Goal: Task Accomplishment & Management: Manage account settings

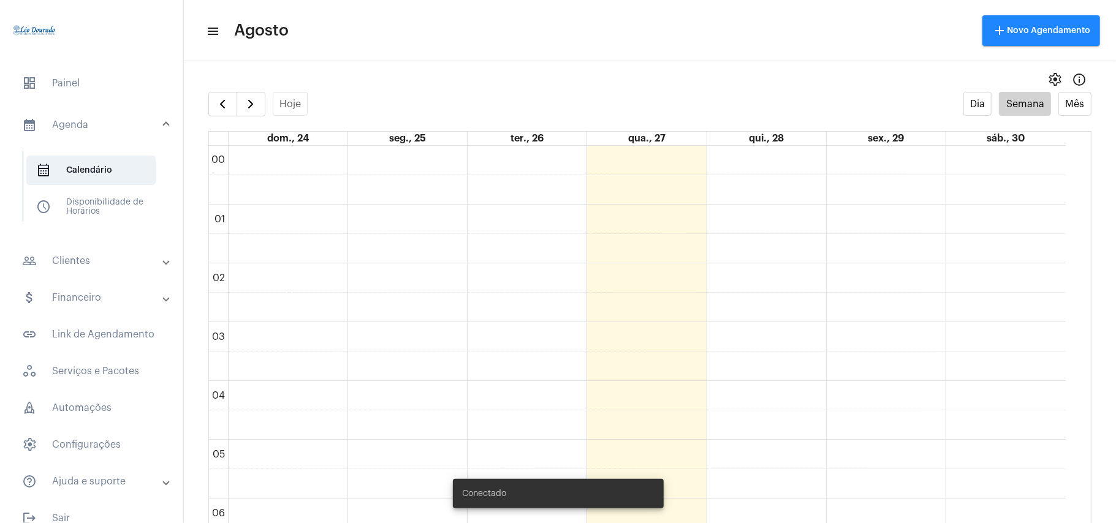
scroll to position [1011, 0]
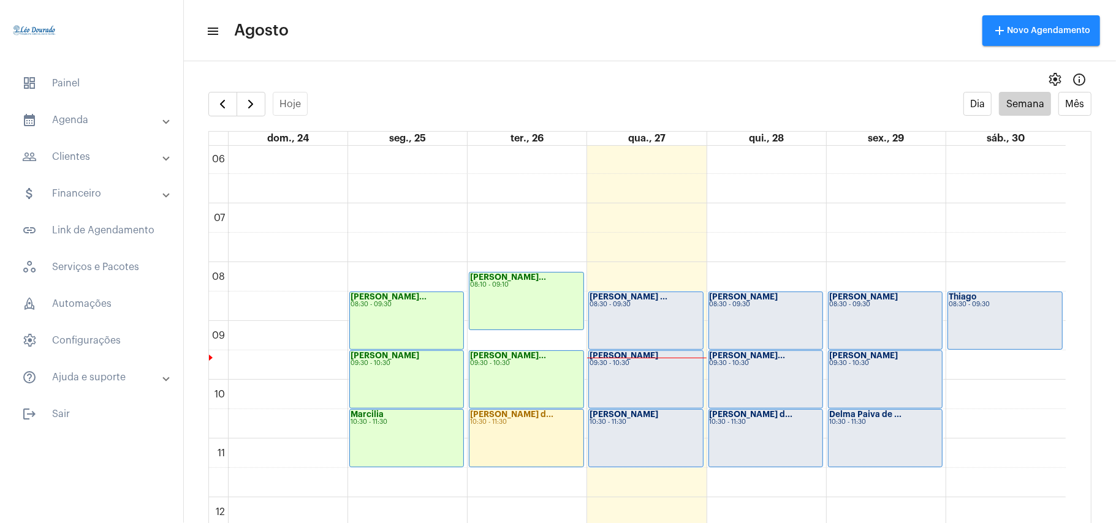
click at [615, 341] on div "[PERSON_NAME] ... 08:30 - 09:30" at bounding box center [645, 320] width 113 height 57
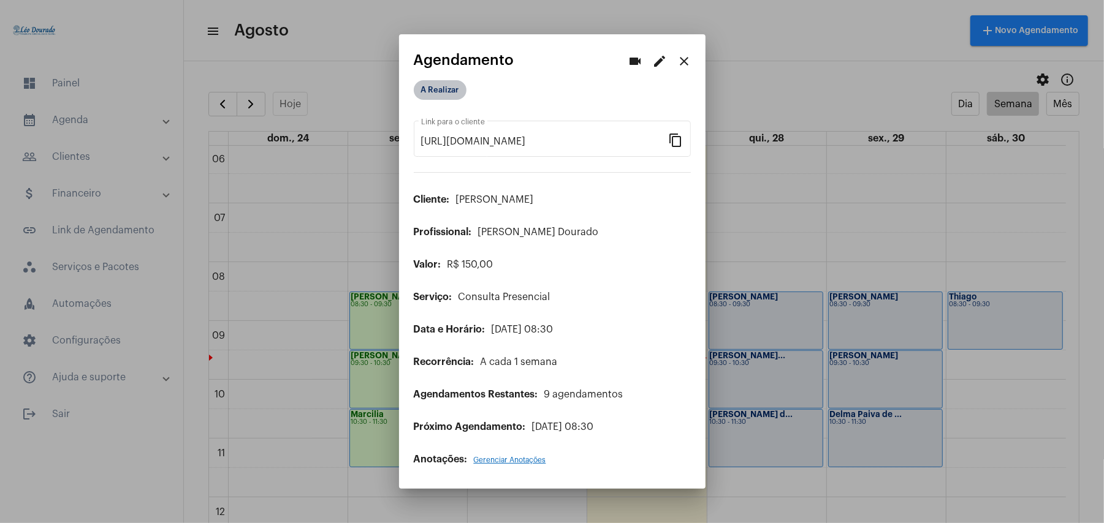
click at [447, 93] on mat-chip "A Realizar" at bounding box center [440, 90] width 53 height 20
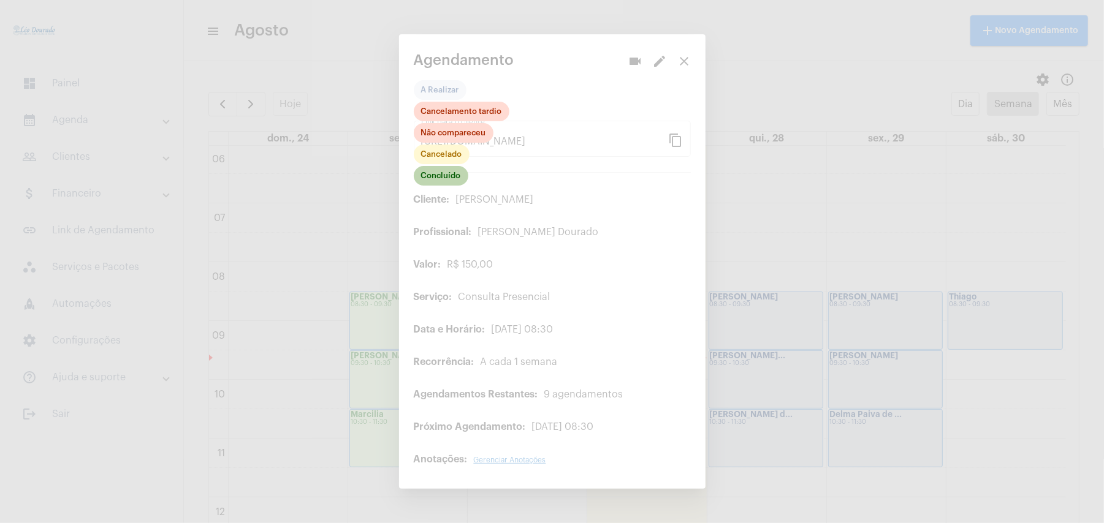
click at [434, 183] on mat-chip "Concluído" at bounding box center [441, 176] width 55 height 20
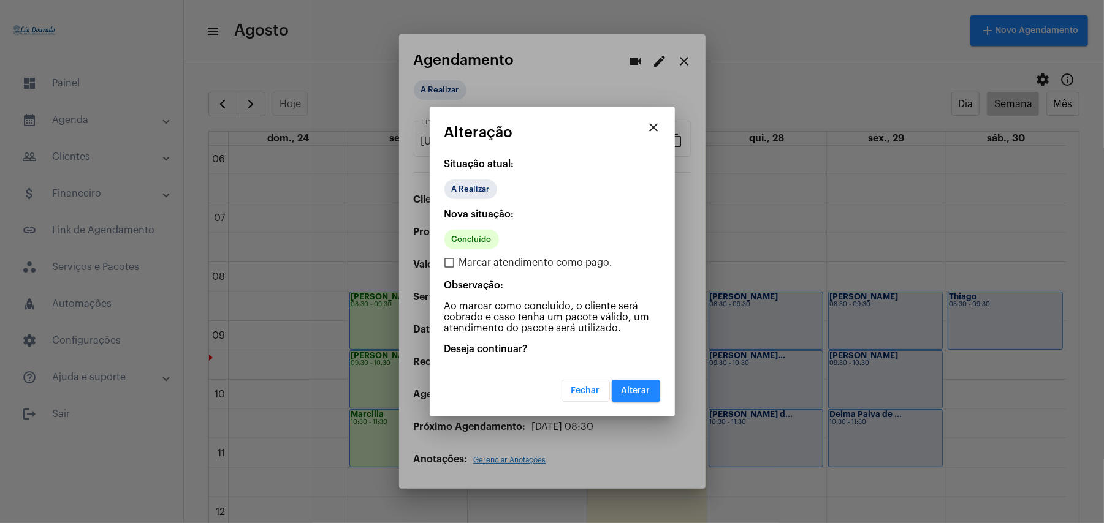
click at [635, 389] on span "Alterar" at bounding box center [635, 391] width 29 height 9
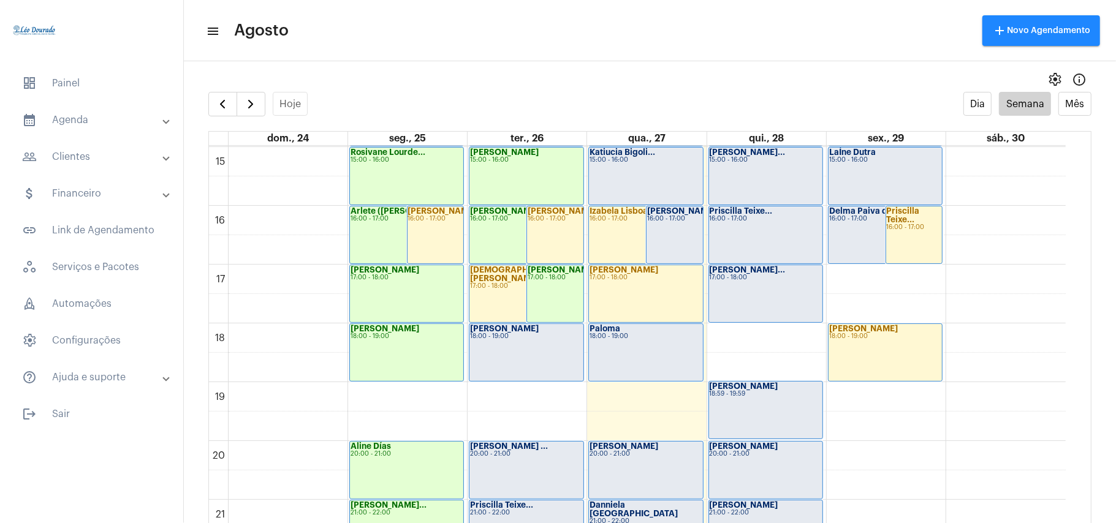
scroll to position [844, 0]
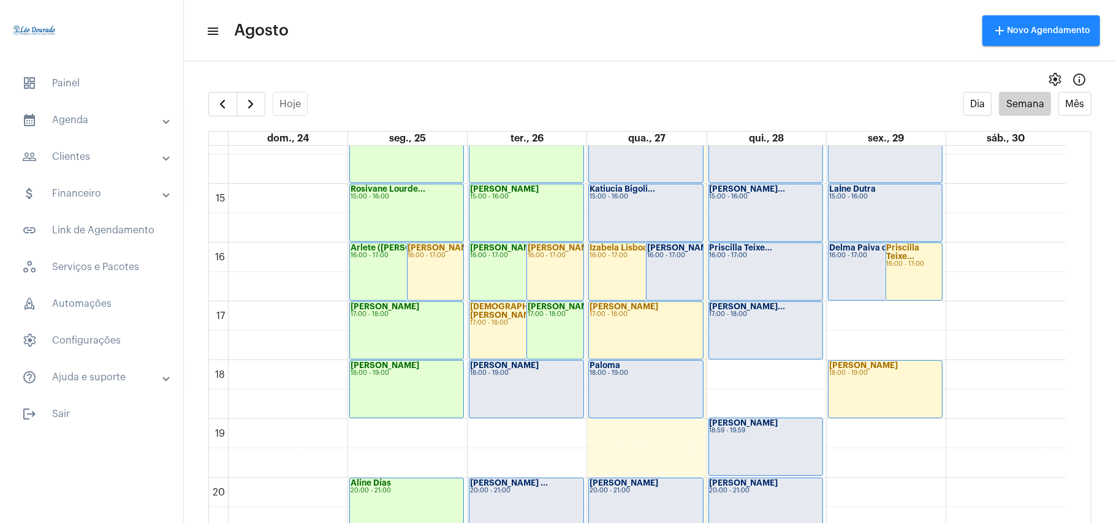
click at [521, 393] on div "Patrícia Ramos 18:00 - 19:00" at bounding box center [525, 389] width 113 height 57
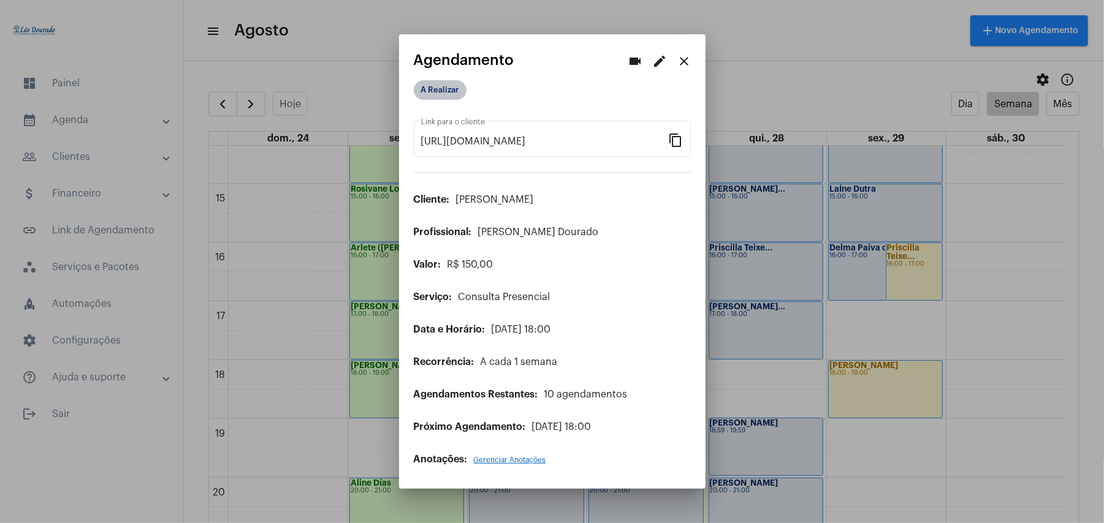
click at [437, 89] on mat-chip "A Realizar" at bounding box center [440, 90] width 53 height 20
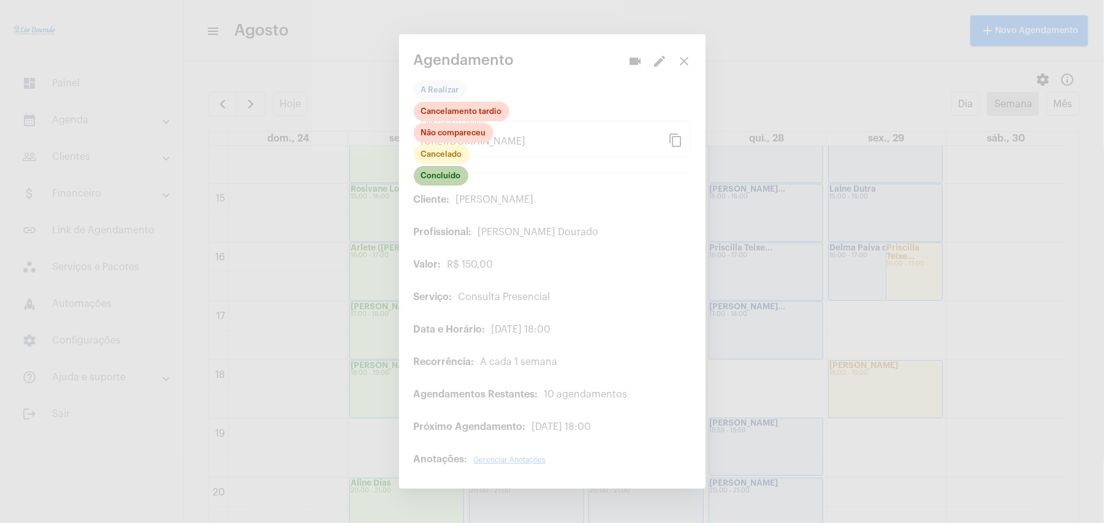
click at [446, 176] on mat-chip "Concluído" at bounding box center [441, 176] width 55 height 20
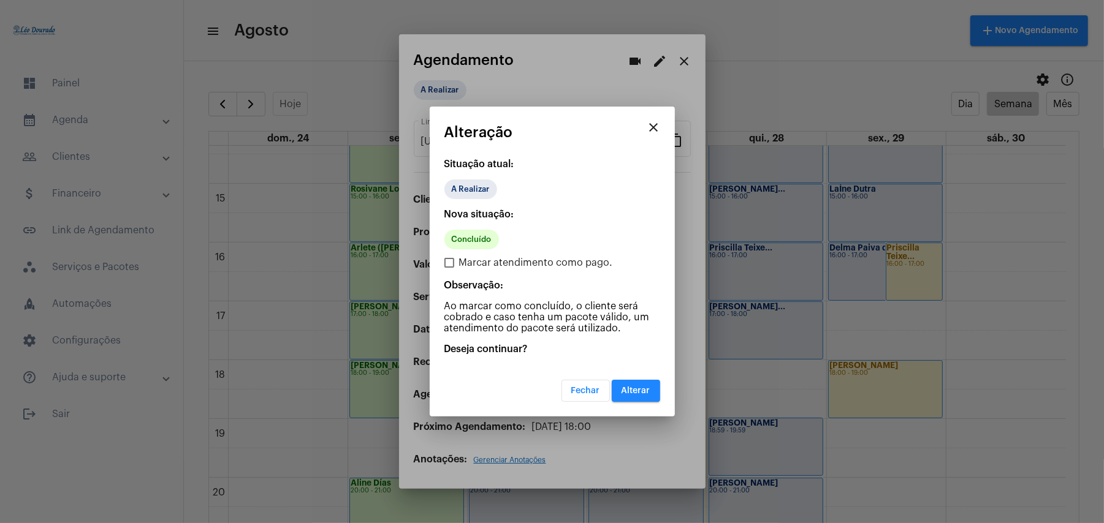
click at [639, 389] on span "Alterar" at bounding box center [635, 391] width 29 height 9
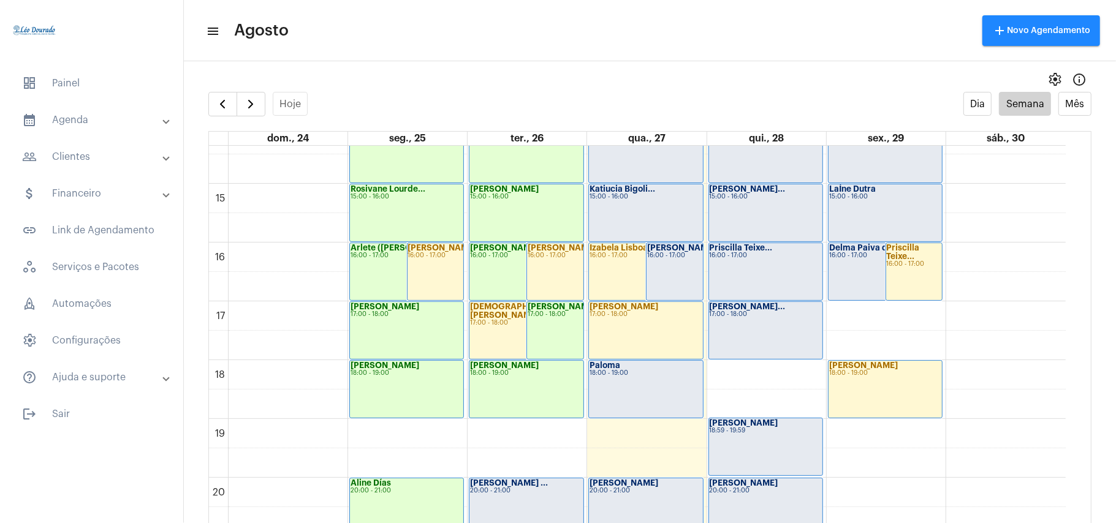
click at [533, 500] on div "Isabelle Diniz ... 20:00 - 21:00" at bounding box center [525, 507] width 113 height 57
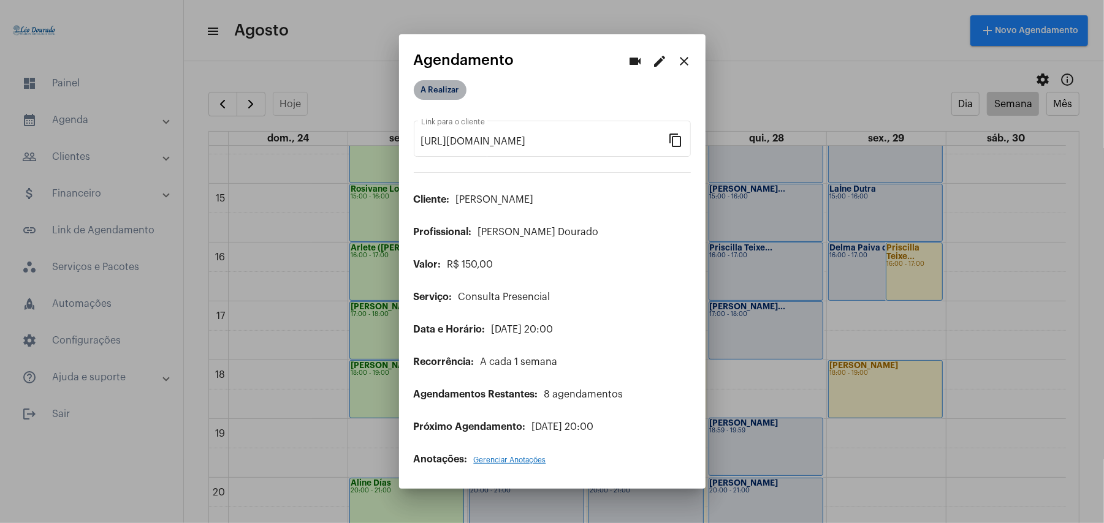
click at [442, 94] on mat-chip "A Realizar" at bounding box center [440, 90] width 53 height 20
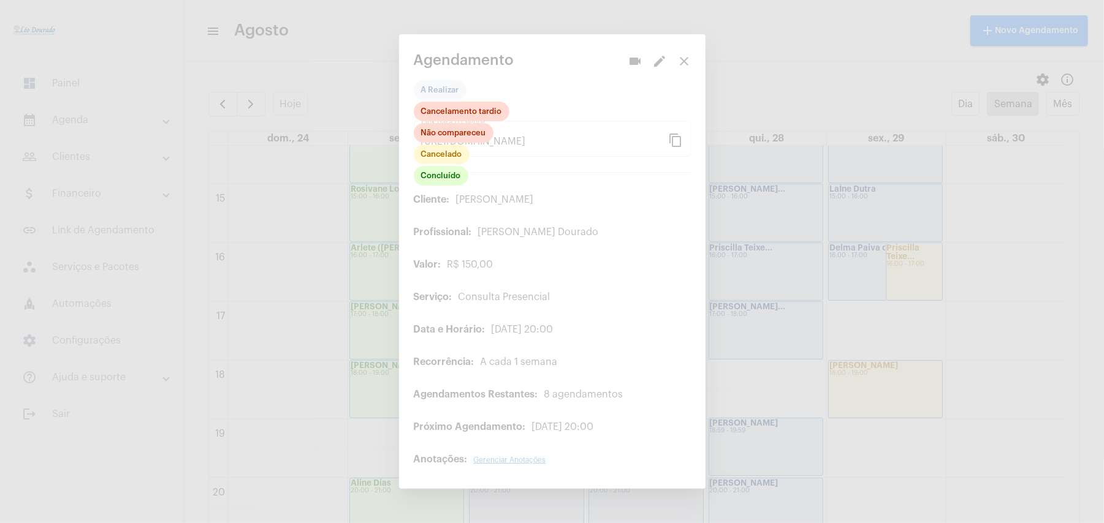
click at [447, 192] on div at bounding box center [552, 261] width 1104 height 523
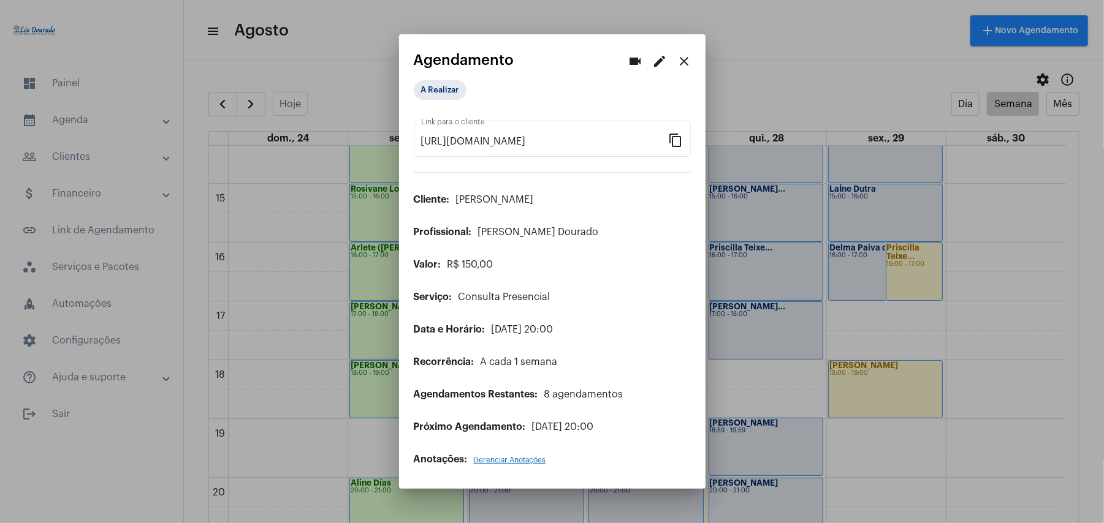
click at [446, 183] on div "https://neft.com.br/agendamento/b1dcea9e-118f-47ba-b4a5-4cd00332acc4 Link para …" at bounding box center [552, 286] width 277 height 360
click at [452, 102] on div "A Realizar" at bounding box center [474, 90] width 127 height 25
click at [452, 97] on mat-chip "A Realizar" at bounding box center [440, 90] width 53 height 20
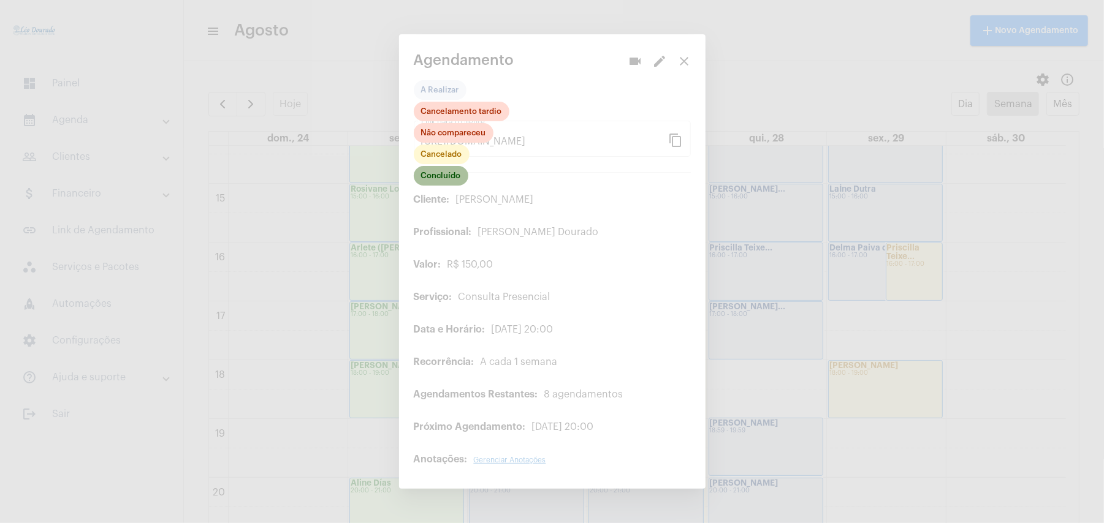
click at [445, 175] on mat-chip "Concluído" at bounding box center [441, 176] width 55 height 20
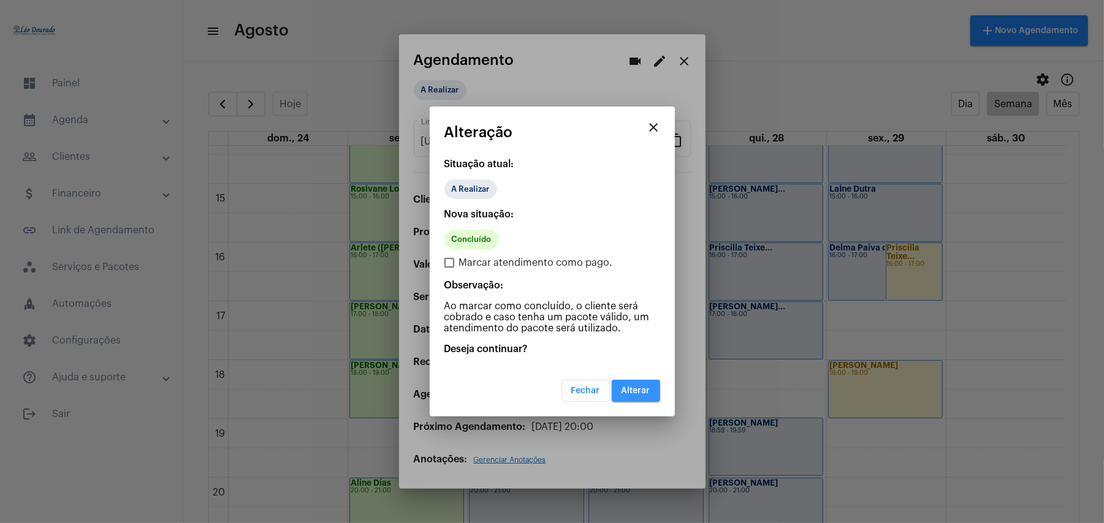
click at [643, 398] on button "Alterar" at bounding box center [636, 391] width 48 height 22
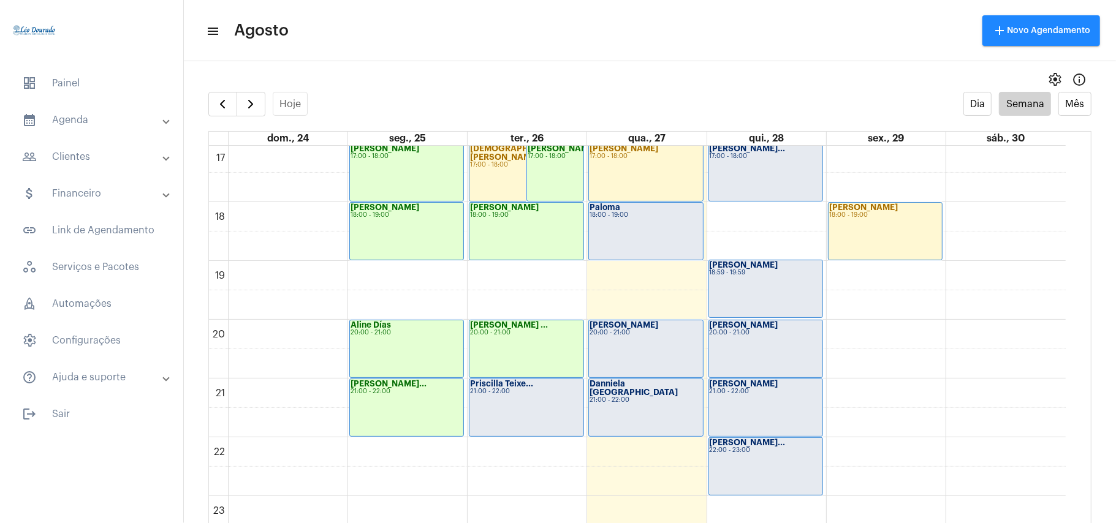
scroll to position [1011, 0]
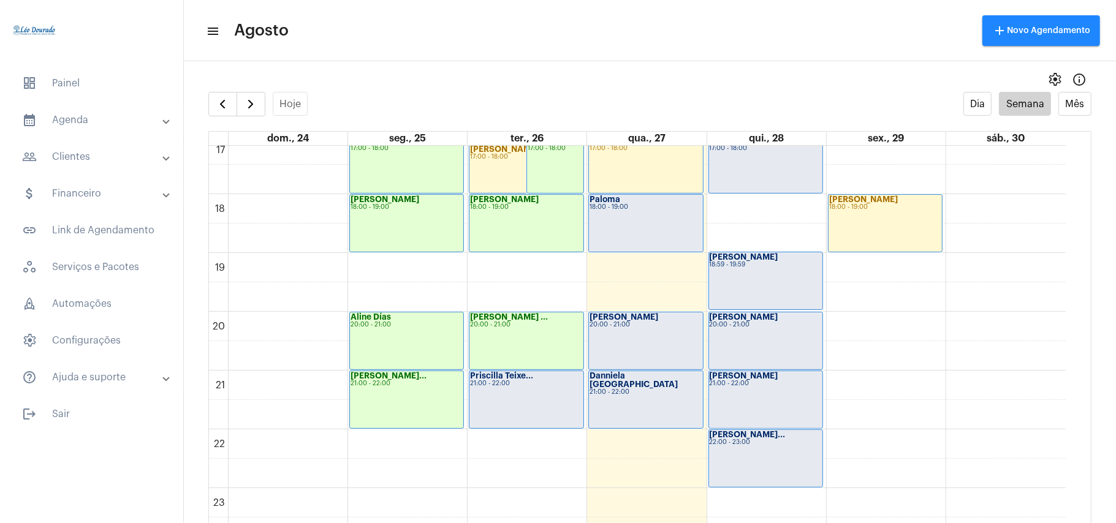
click at [528, 393] on div "Priscilla Teixe... 21:00 - 22:00" at bounding box center [525, 399] width 113 height 57
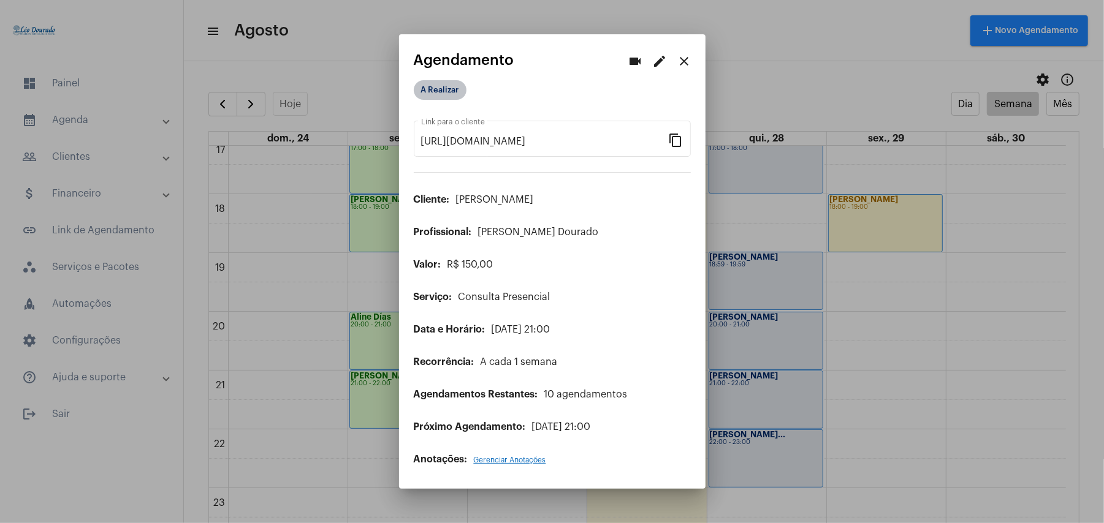
click at [427, 99] on mat-chip "A Realizar" at bounding box center [440, 90] width 53 height 20
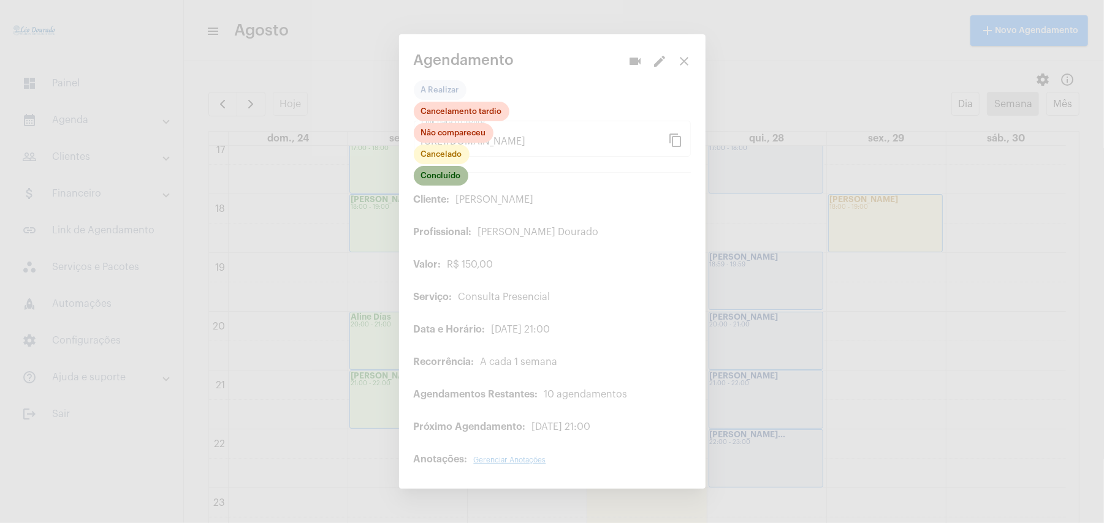
click at [462, 175] on mat-chip "Concluído" at bounding box center [441, 176] width 55 height 20
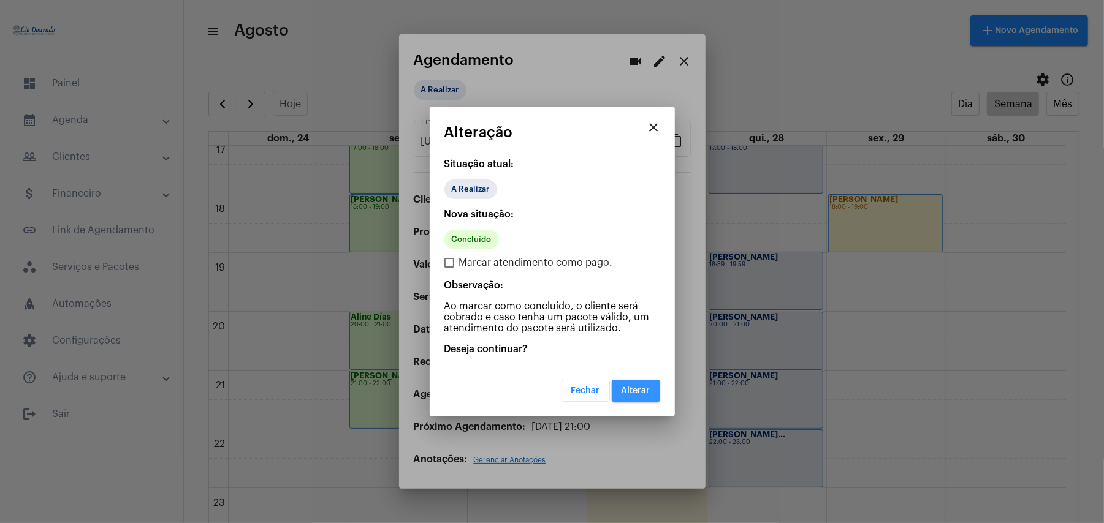
click at [645, 392] on span "Alterar" at bounding box center [635, 391] width 29 height 9
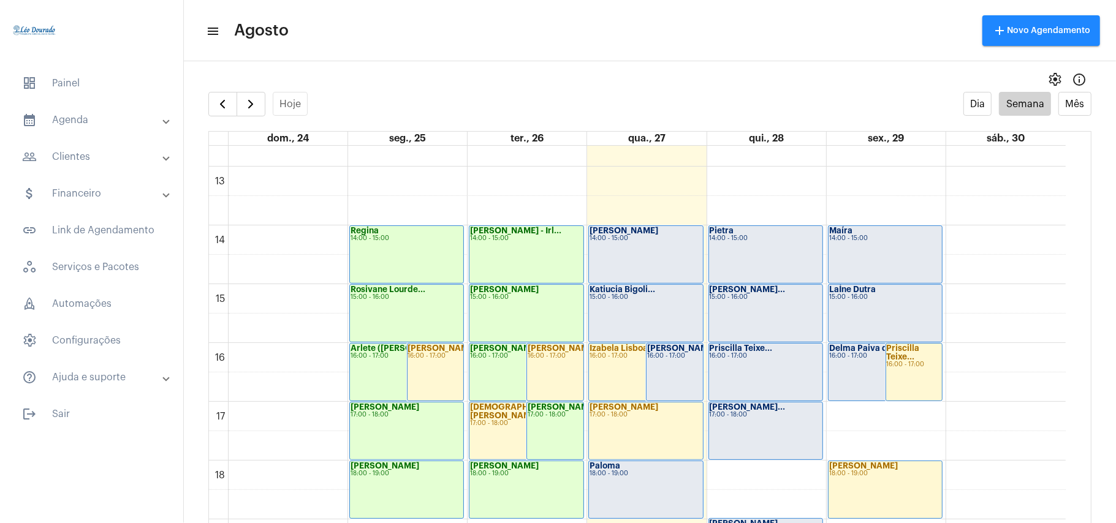
scroll to position [684, 0]
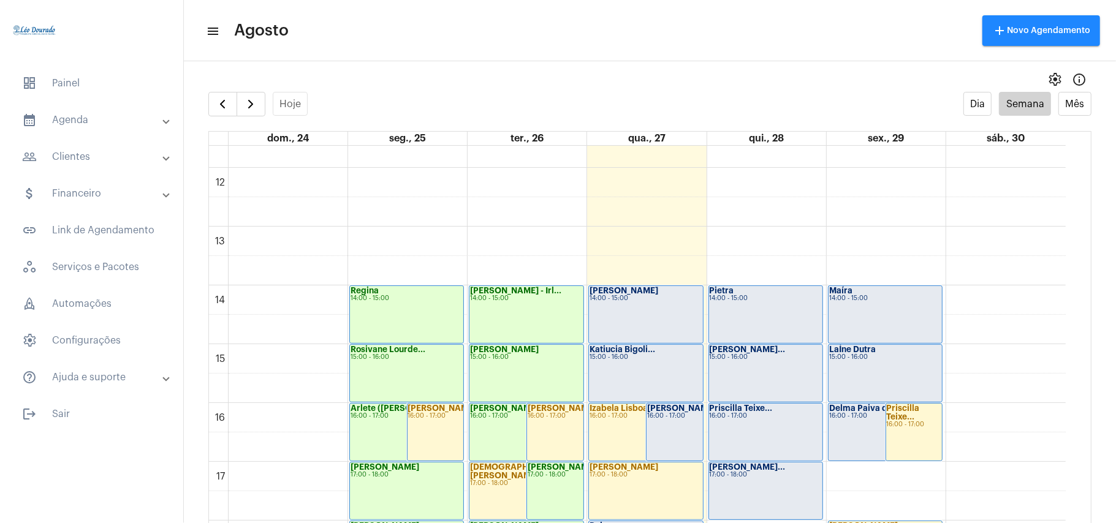
click at [879, 369] on div "LaÍne Dutra 15:00 - 16:00" at bounding box center [885, 373] width 113 height 57
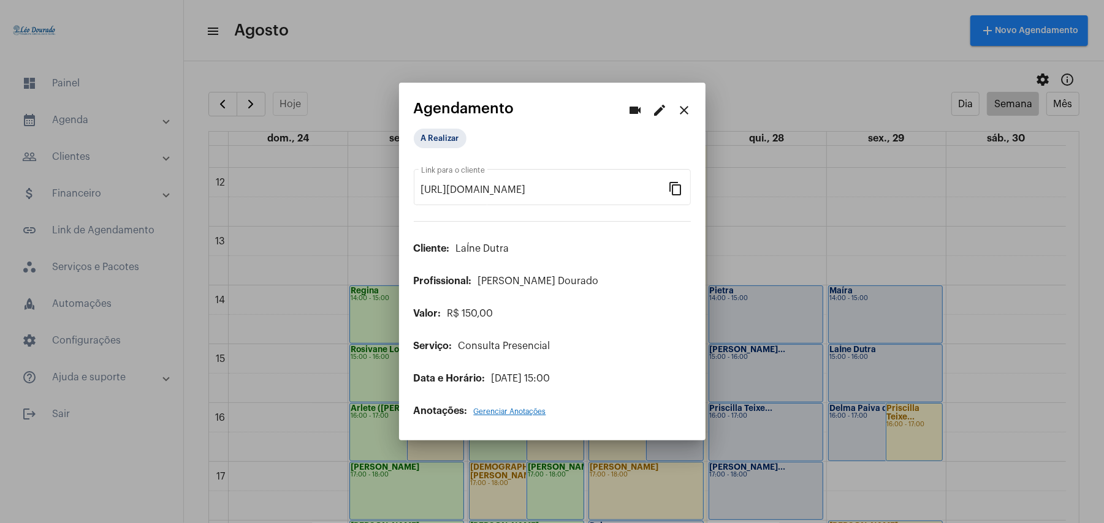
click at [447, 129] on div "A Realizar" at bounding box center [474, 138] width 127 height 25
click at [447, 145] on mat-chip "A Realizar" at bounding box center [440, 139] width 53 height 20
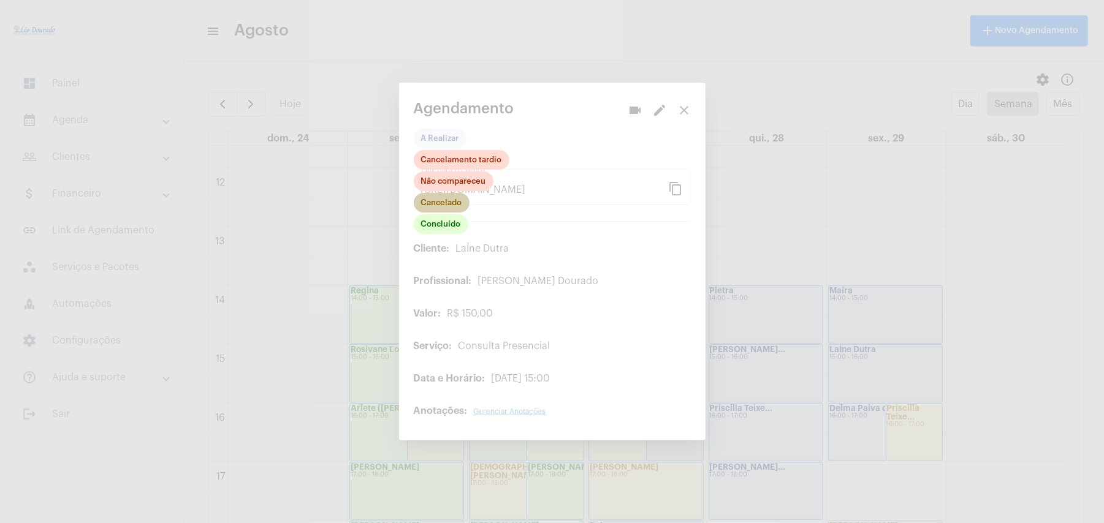
click at [439, 207] on mat-chip "Cancelado" at bounding box center [442, 203] width 56 height 20
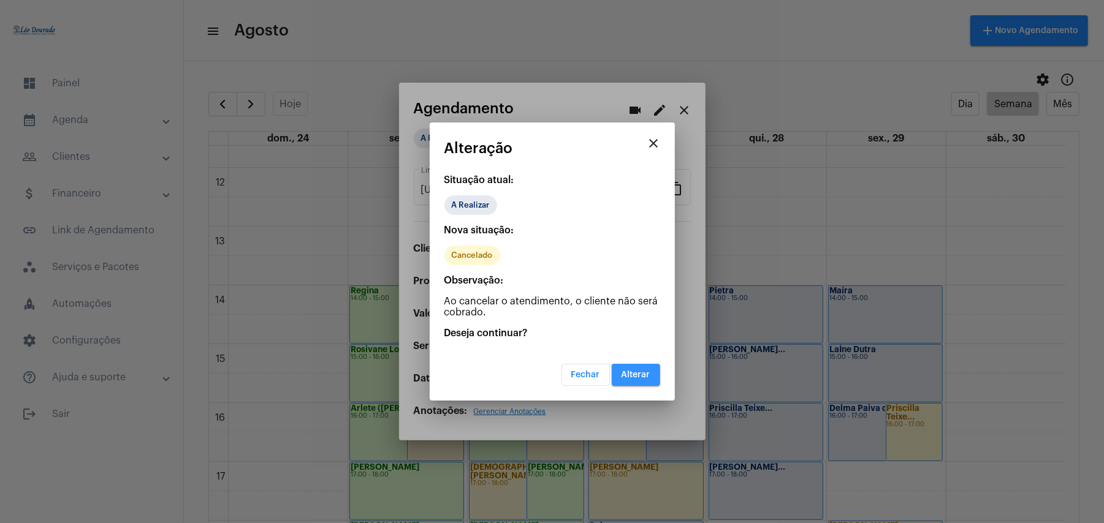
click at [642, 379] on button "Alterar" at bounding box center [636, 375] width 48 height 22
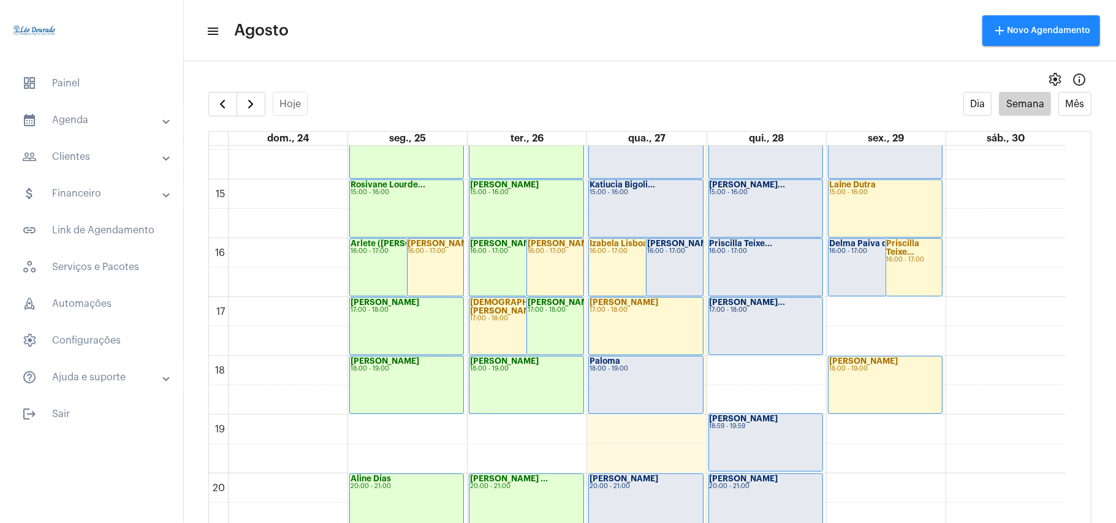
scroll to position [847, 0]
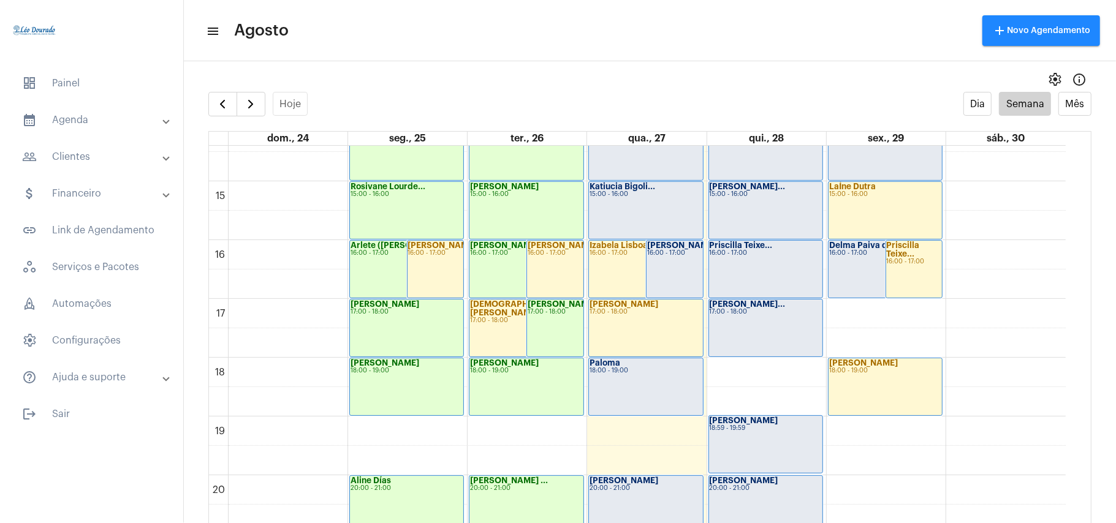
click at [658, 290] on div "Nayara Lima 16:00 - 17:00" at bounding box center [675, 269] width 56 height 57
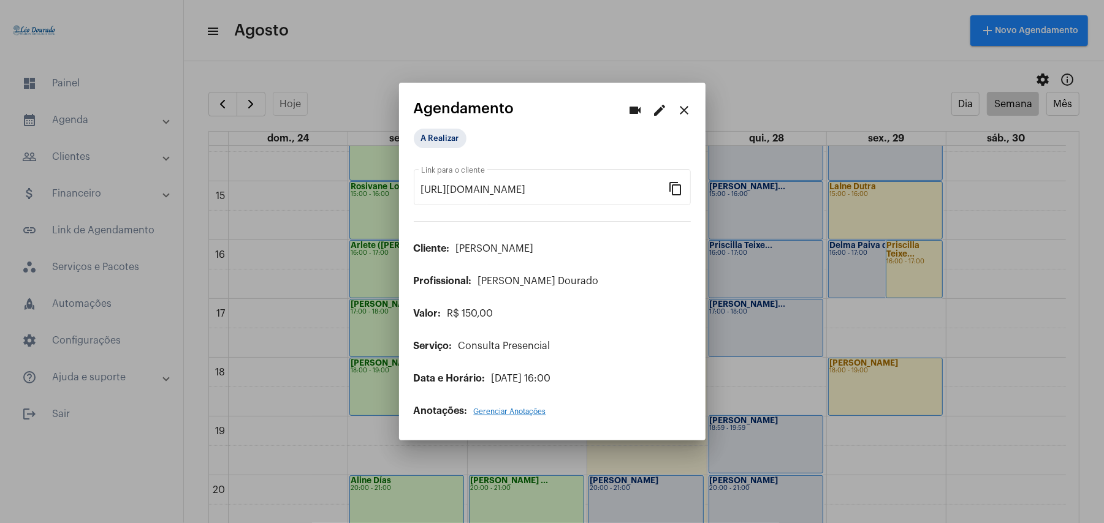
click at [686, 105] on mat-icon "close" at bounding box center [684, 110] width 15 height 15
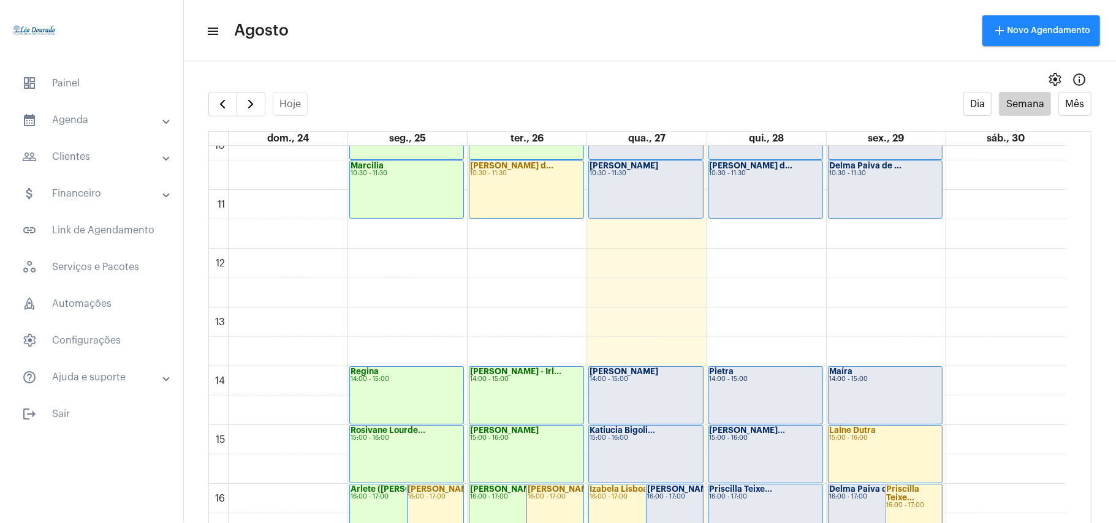
scroll to position [602, 0]
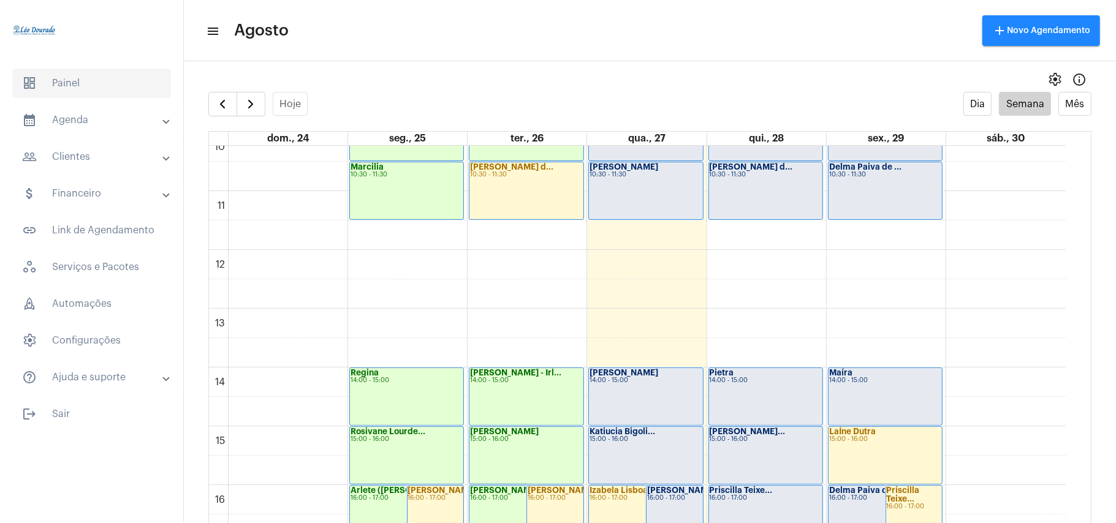
click at [120, 86] on span "dashboard Painel" at bounding box center [91, 83] width 159 height 29
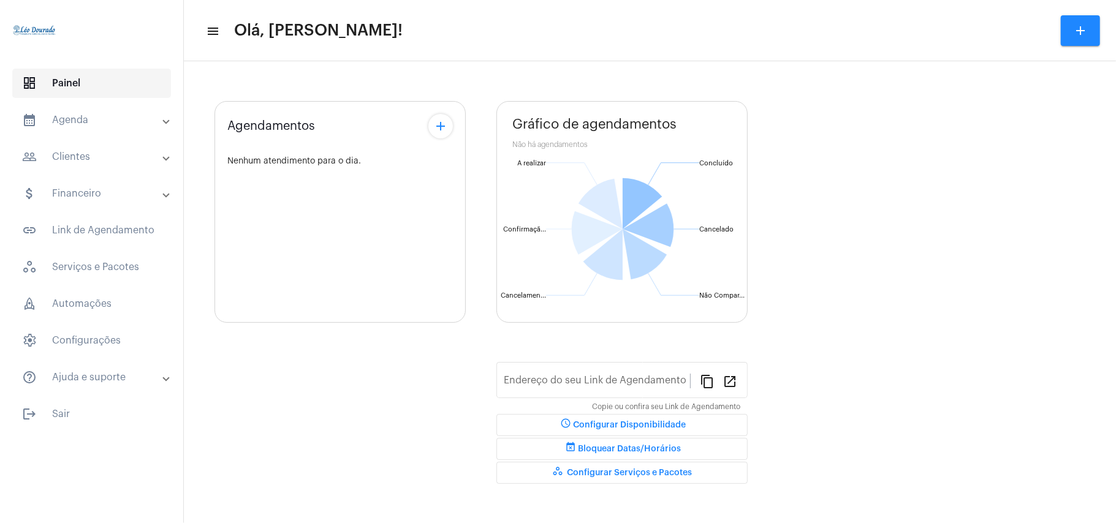
type input "https://neft.com.br/léo-rezende-dourado-"
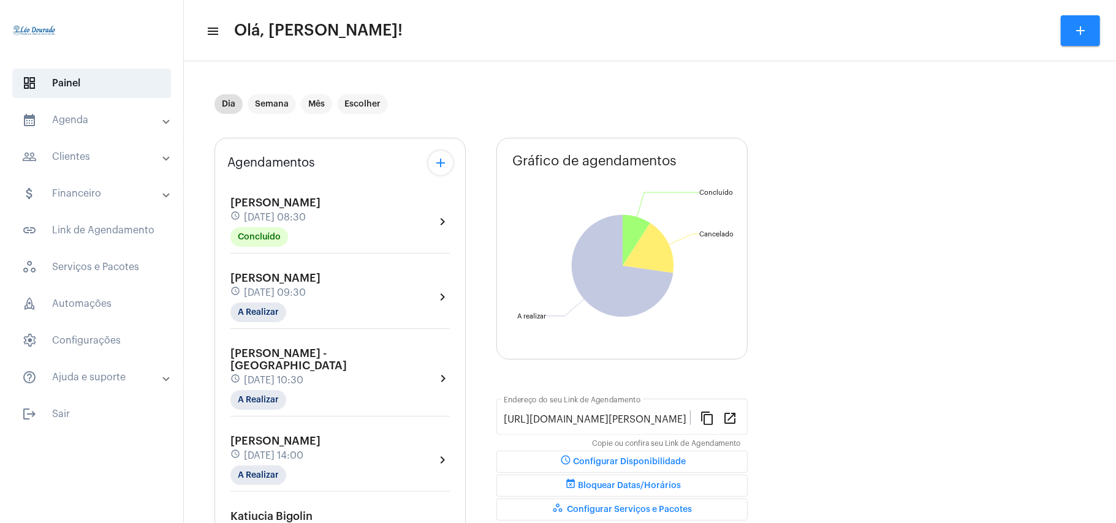
click at [77, 124] on mat-panel-title "calendar_month_outlined Agenda" at bounding box center [93, 120] width 142 height 15
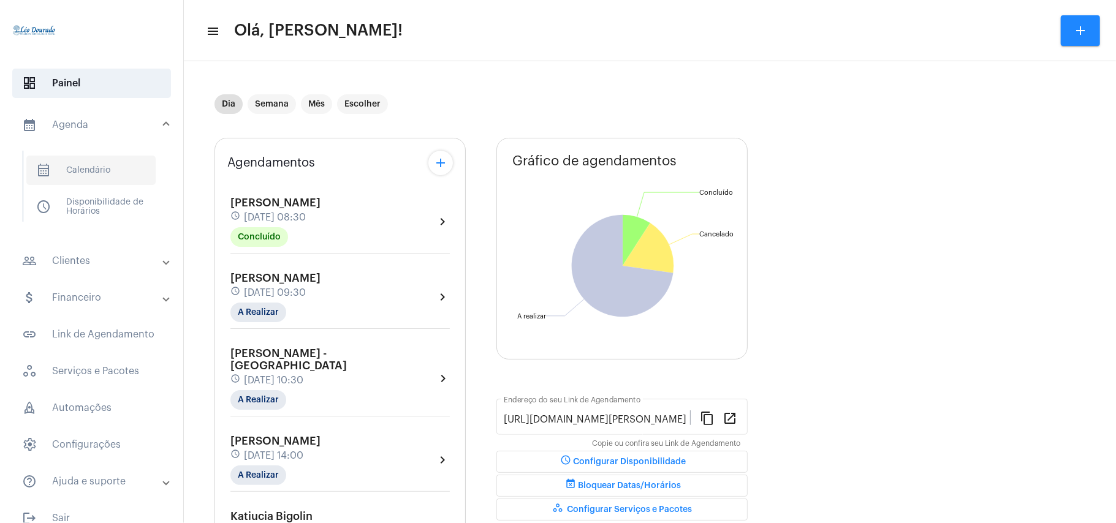
click at [104, 162] on span "calendar_month_outlined Calendário" at bounding box center [90, 170] width 129 height 29
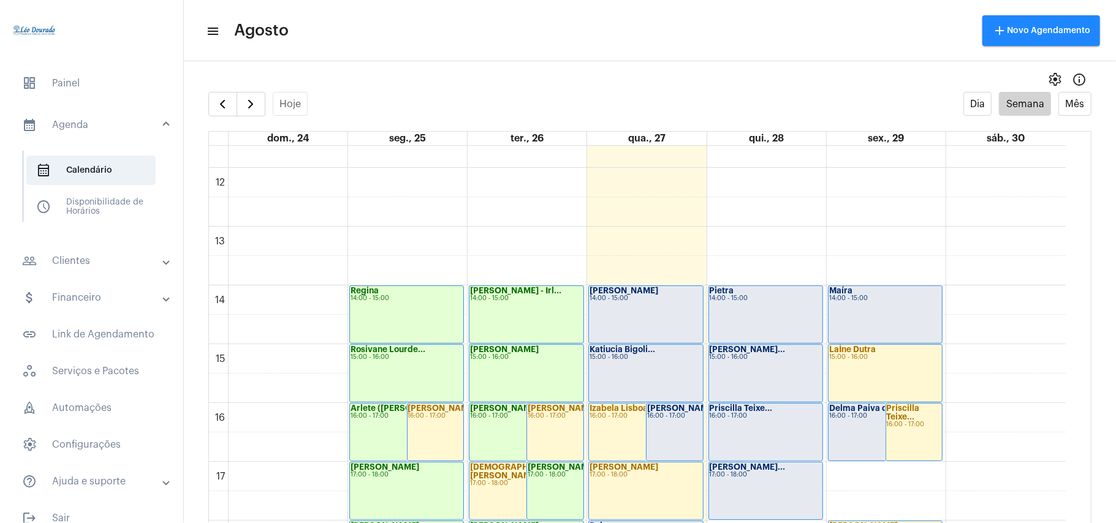
scroll to position [520, 0]
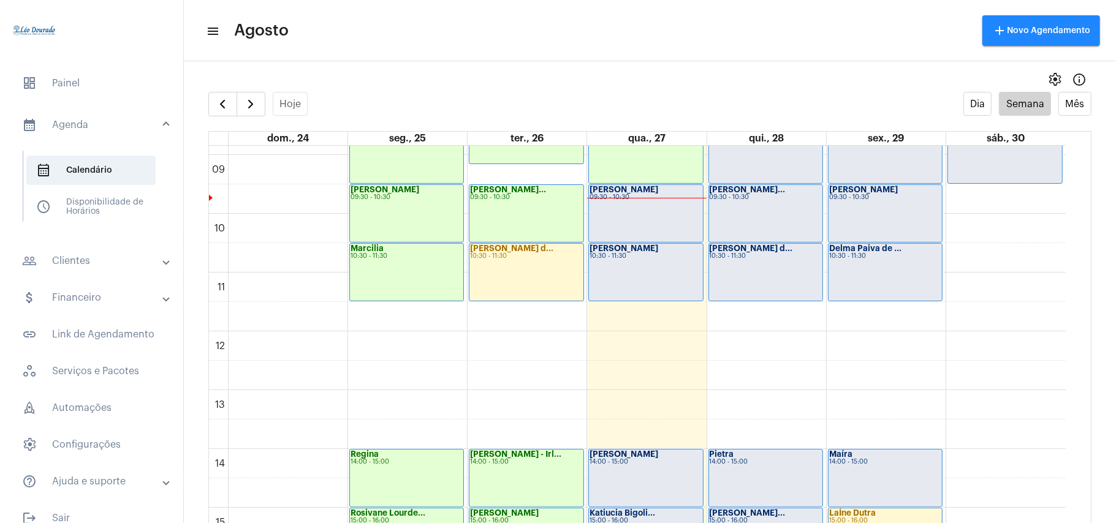
click at [630, 202] on div "Mary Roberta 09:30 - 10:30" at bounding box center [645, 213] width 113 height 57
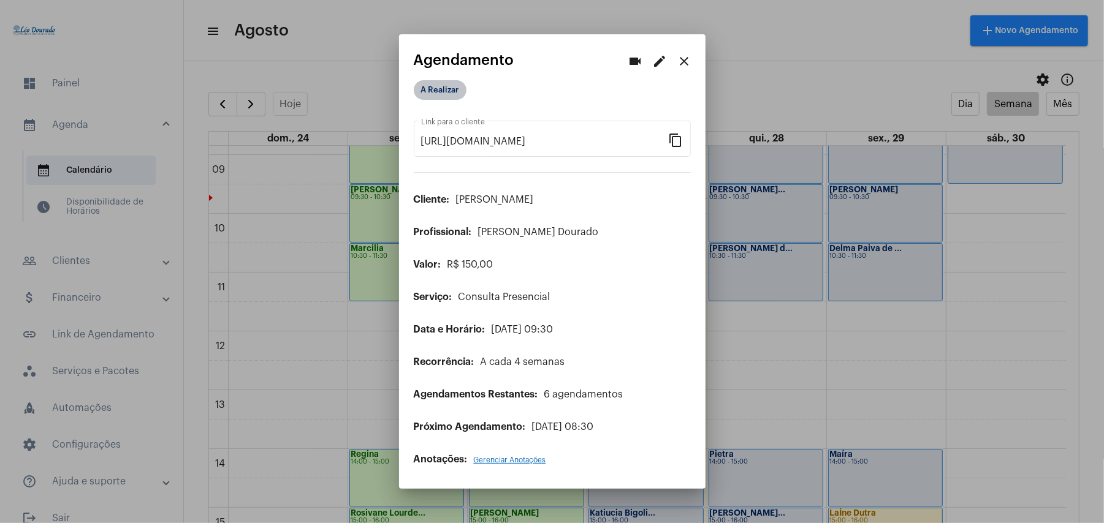
click at [442, 97] on mat-chip "A Realizar" at bounding box center [440, 90] width 53 height 20
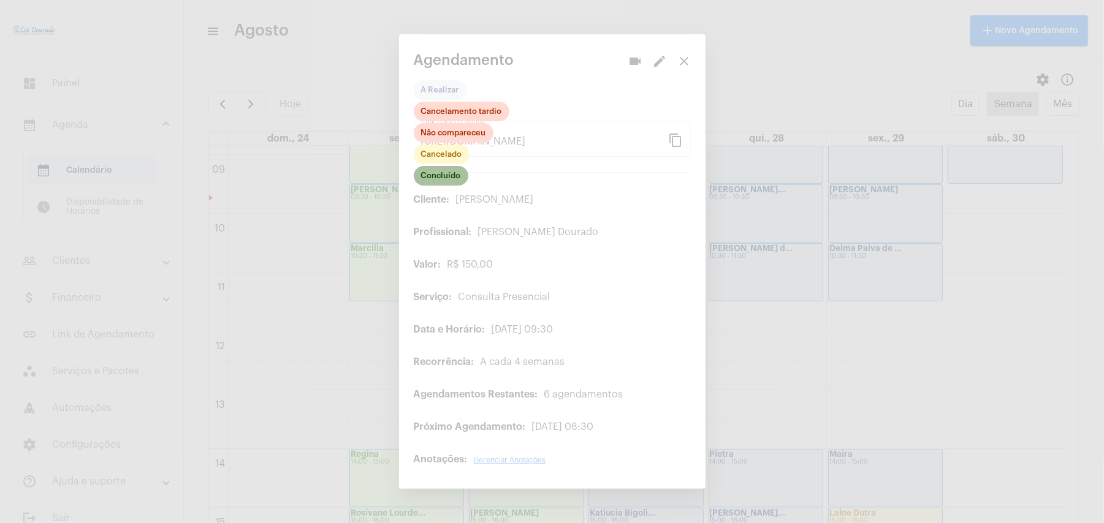
click at [439, 183] on mat-chip "Concluído" at bounding box center [441, 176] width 55 height 20
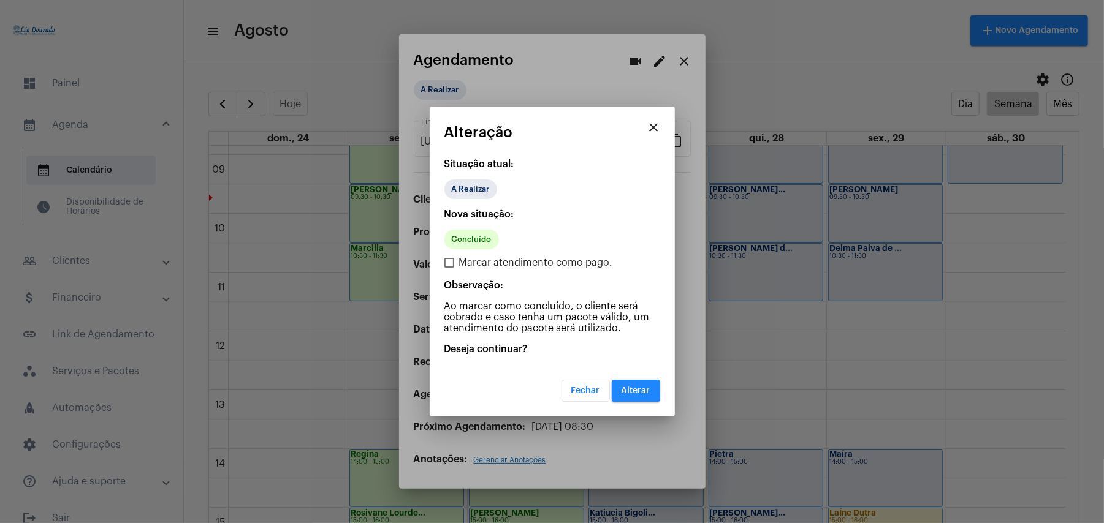
click at [459, 267] on span "Marcar atendimento como pago." at bounding box center [536, 263] width 154 height 15
click at [449, 268] on input "Marcar atendimento como pago." at bounding box center [449, 268] width 1 height 1
checkbox input "true"
click at [640, 390] on span "Alterar" at bounding box center [635, 391] width 29 height 9
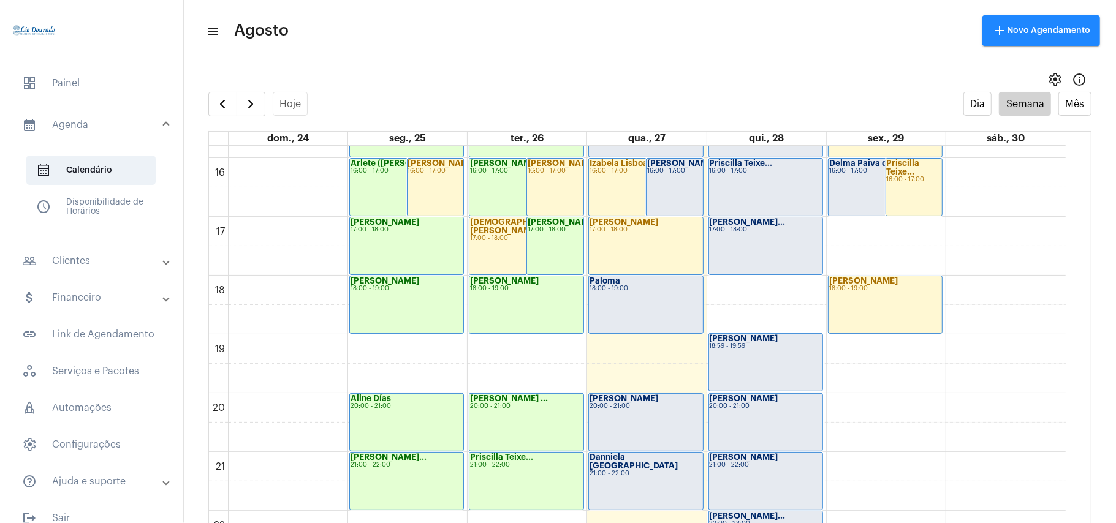
scroll to position [1011, 0]
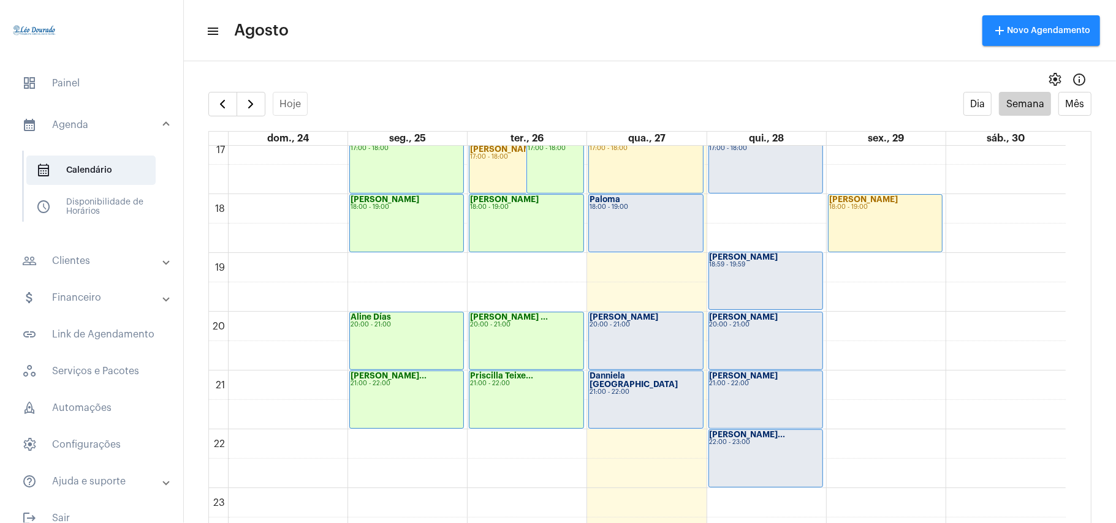
click at [591, 87] on div "settings info_outlined" at bounding box center [650, 79] width 932 height 25
click at [250, 106] on span "button" at bounding box center [250, 104] width 15 height 15
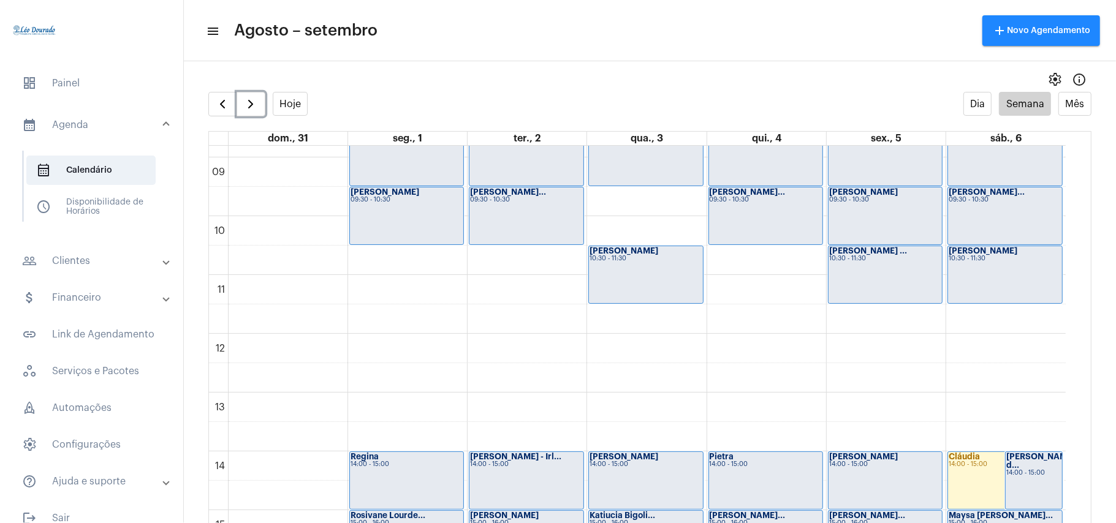
scroll to position [354, 0]
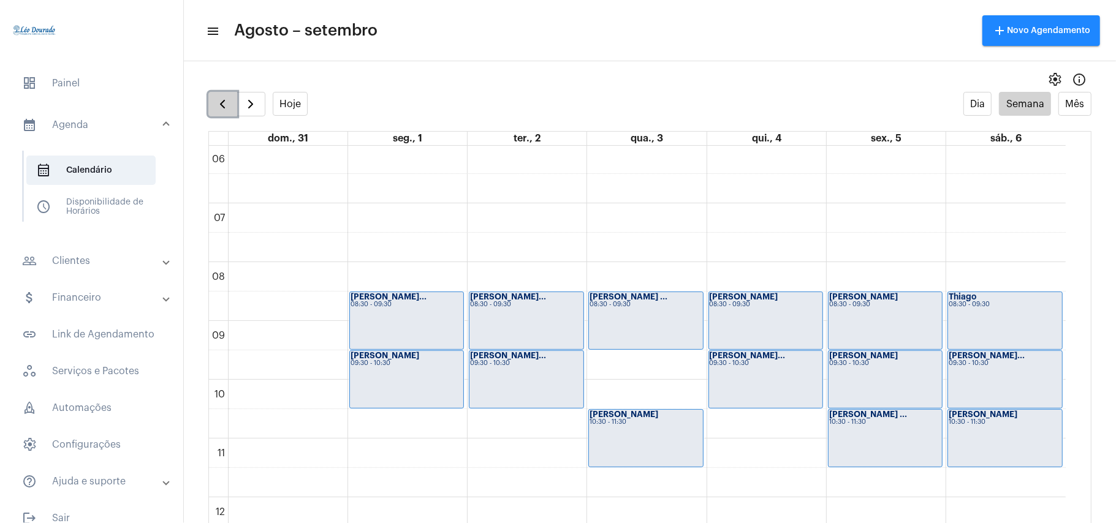
click at [219, 102] on span "button" at bounding box center [222, 104] width 15 height 15
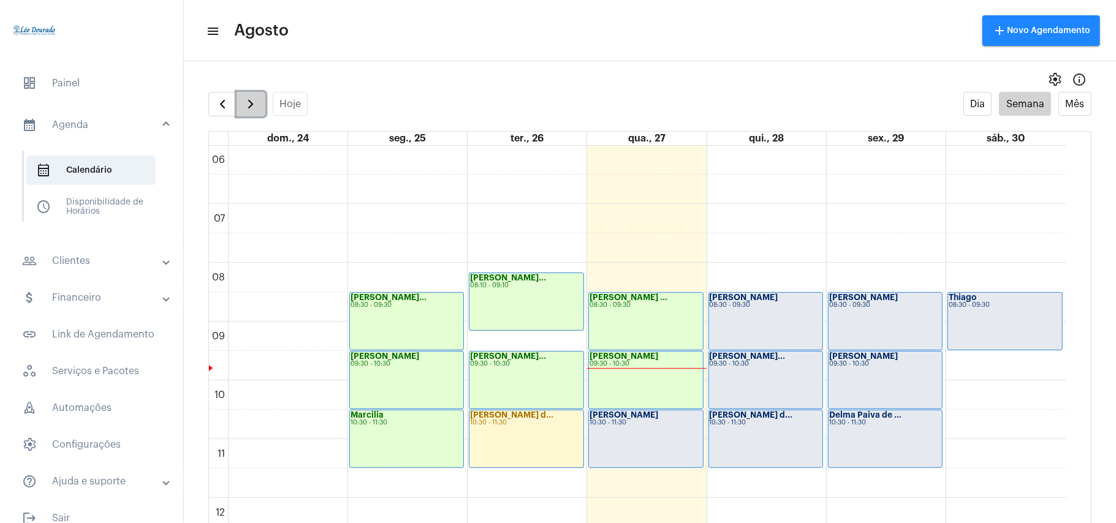
click at [248, 104] on span "button" at bounding box center [250, 104] width 15 height 15
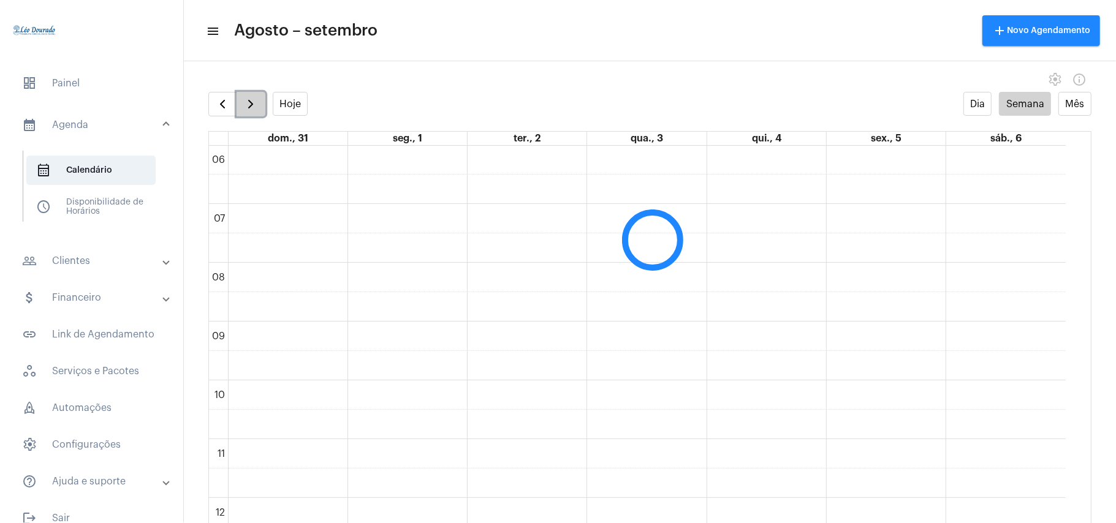
scroll to position [354, 0]
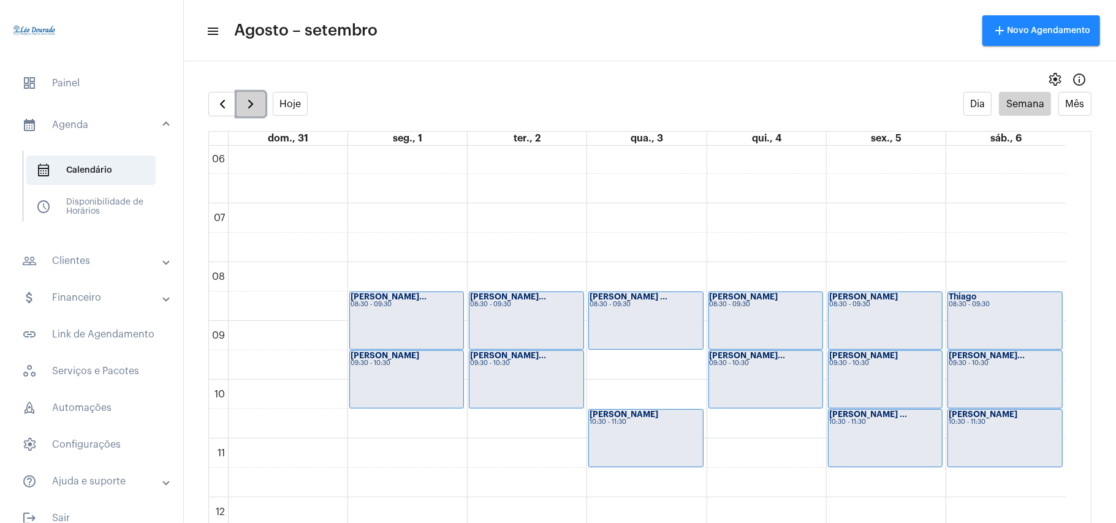
click at [248, 104] on span "button" at bounding box center [250, 104] width 15 height 15
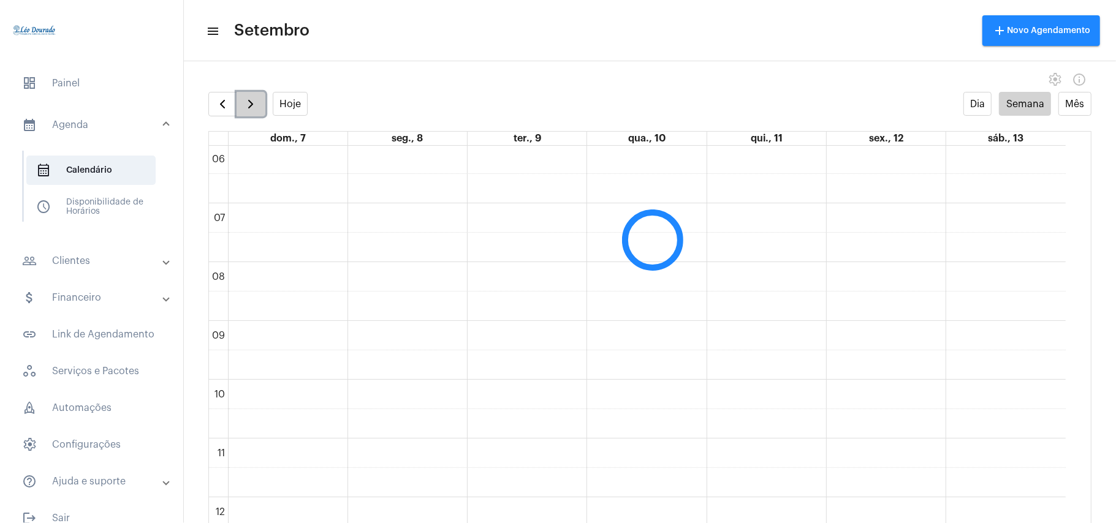
scroll to position [354, 0]
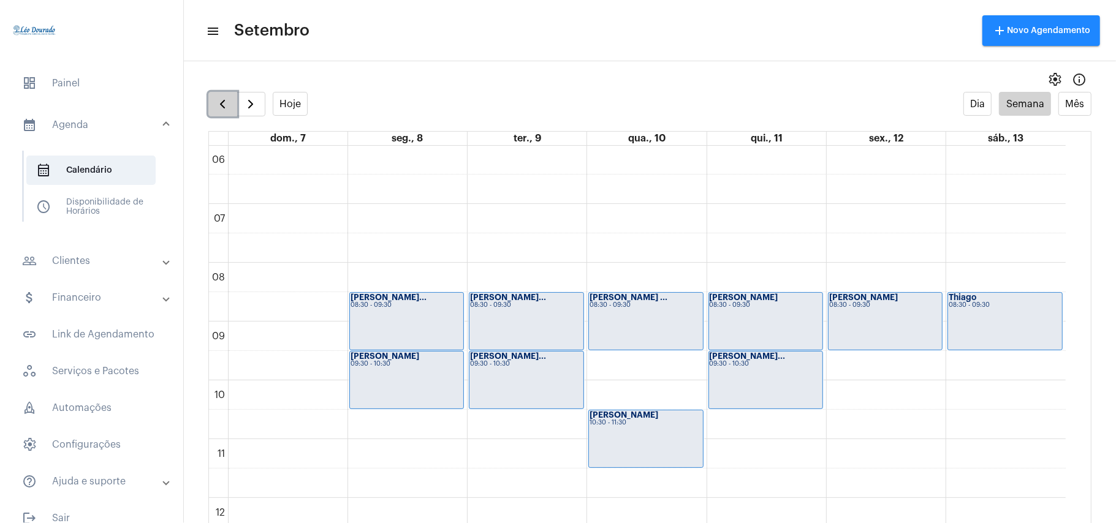
click at [221, 102] on span "button" at bounding box center [222, 104] width 15 height 15
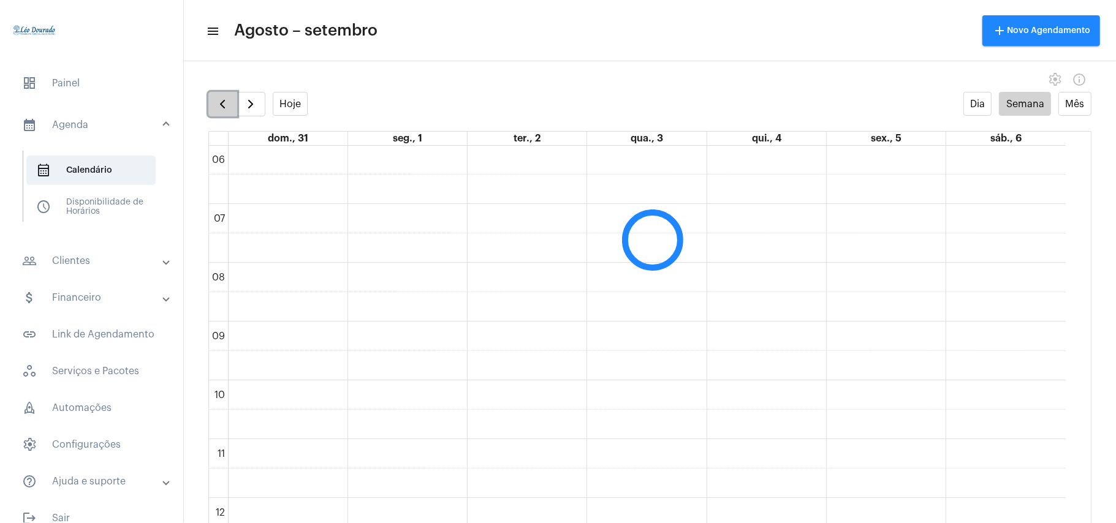
scroll to position [354, 0]
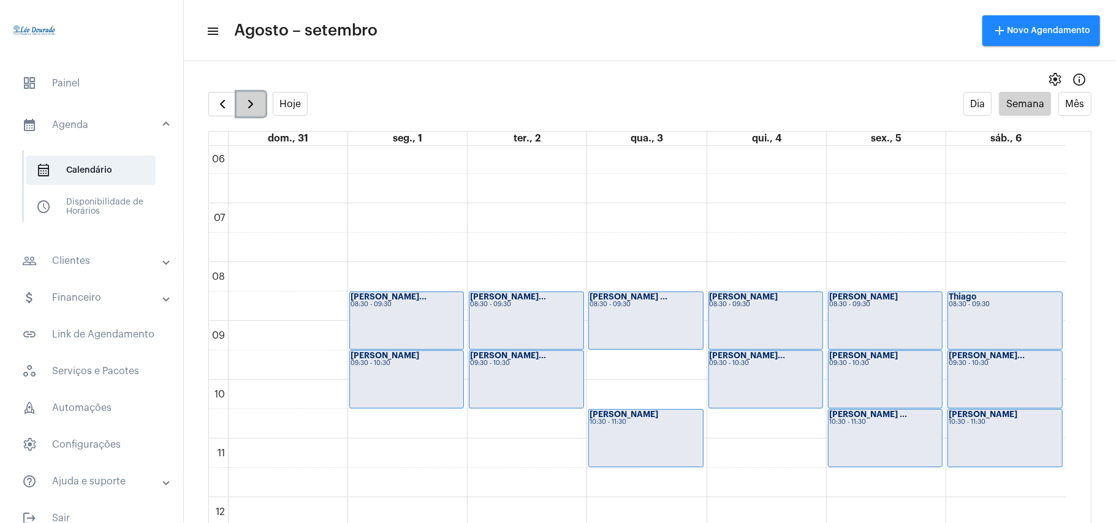
click at [248, 106] on span "button" at bounding box center [250, 104] width 15 height 15
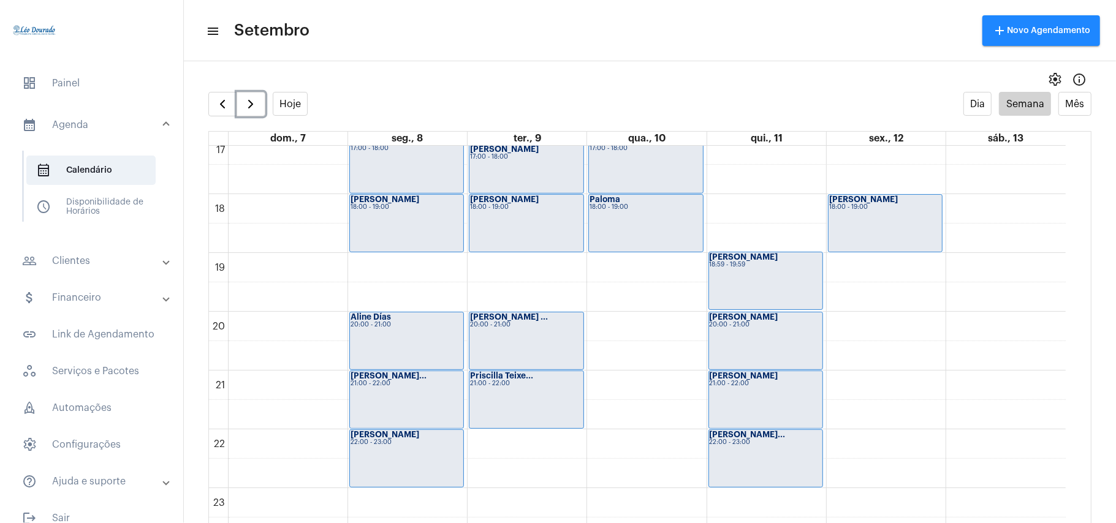
scroll to position [25, 0]
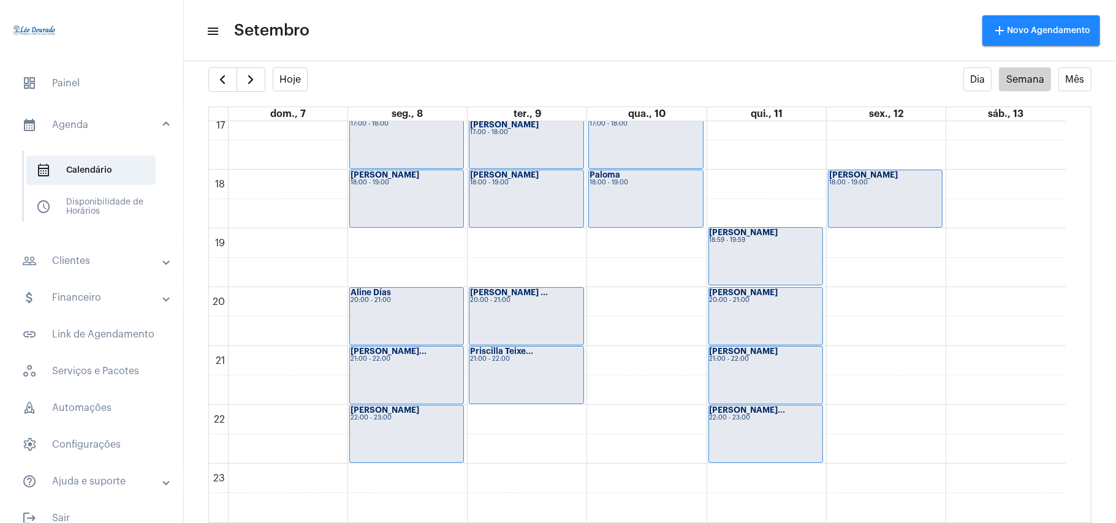
click at [538, 54] on mat-toolbar "menu Setembro add Novo Agendamento" at bounding box center [650, 30] width 932 height 61
click at [229, 80] on span "button" at bounding box center [222, 79] width 15 height 15
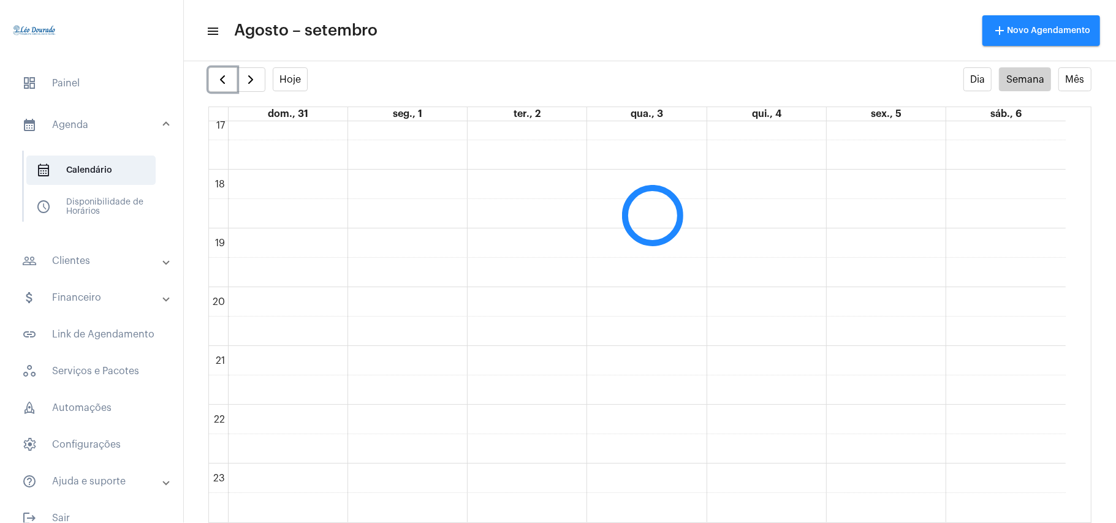
scroll to position [354, 0]
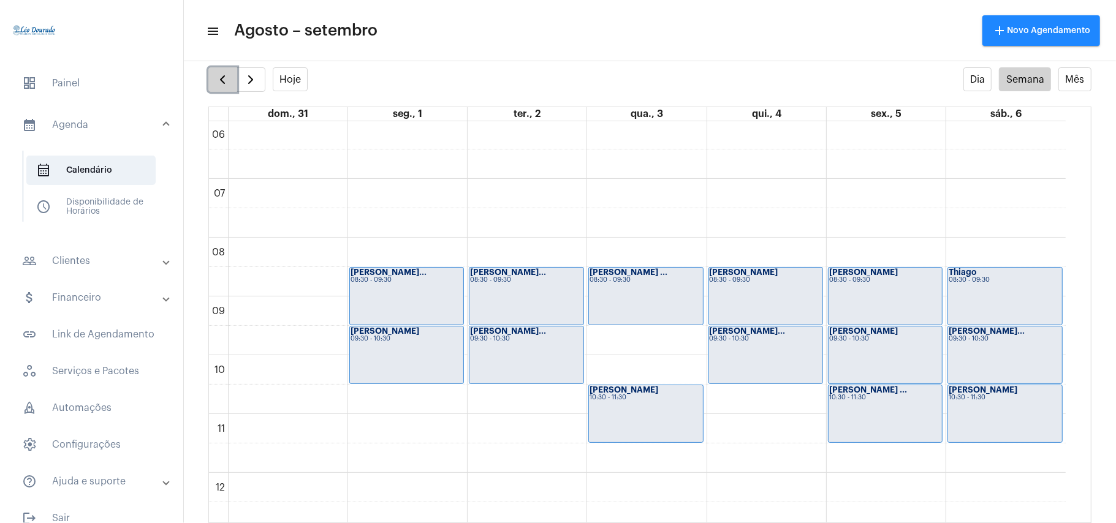
click at [219, 80] on span "button" at bounding box center [222, 79] width 15 height 15
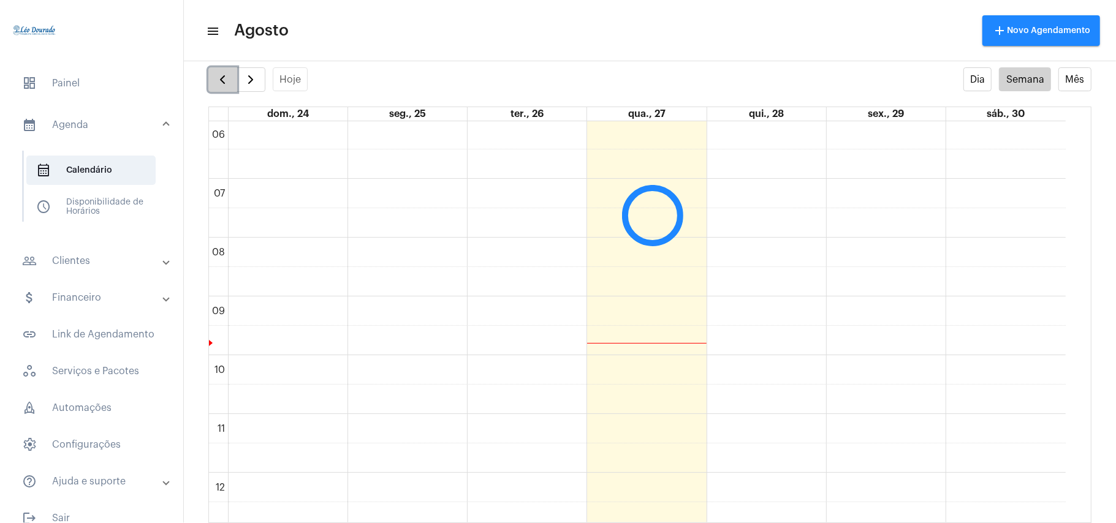
scroll to position [354, 0]
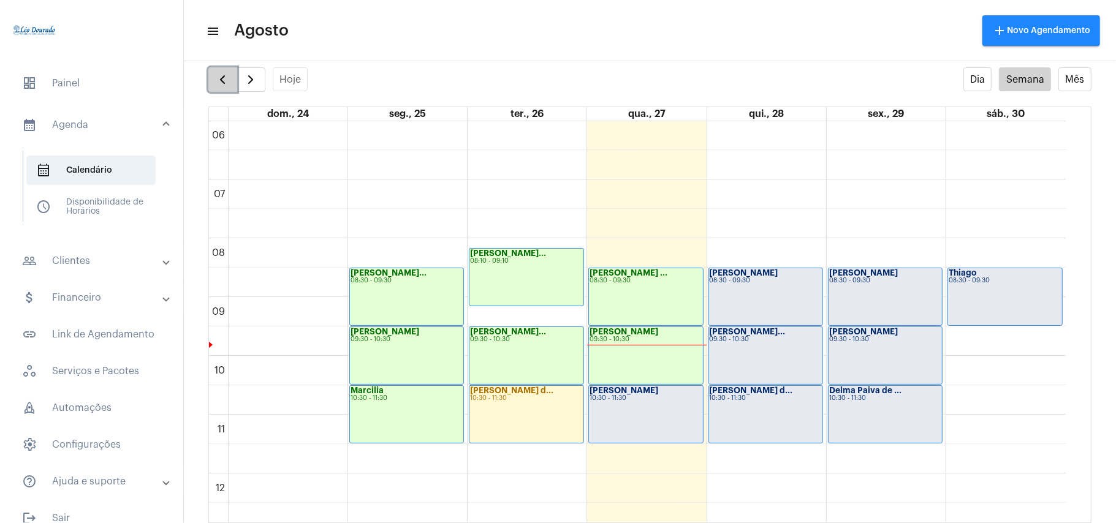
click at [219, 80] on span "button" at bounding box center [222, 79] width 15 height 15
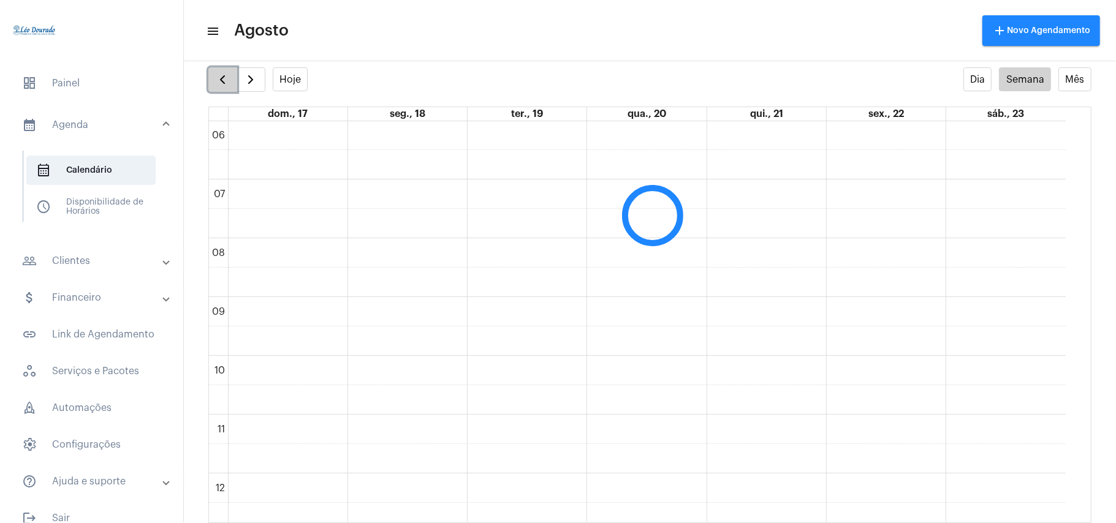
scroll to position [354, 0]
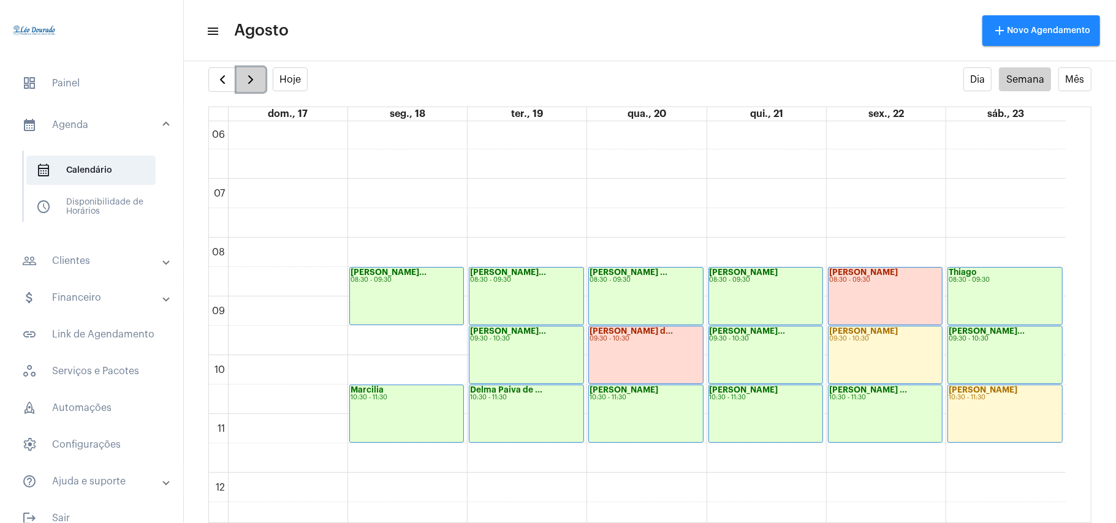
click at [245, 77] on span "button" at bounding box center [250, 79] width 15 height 15
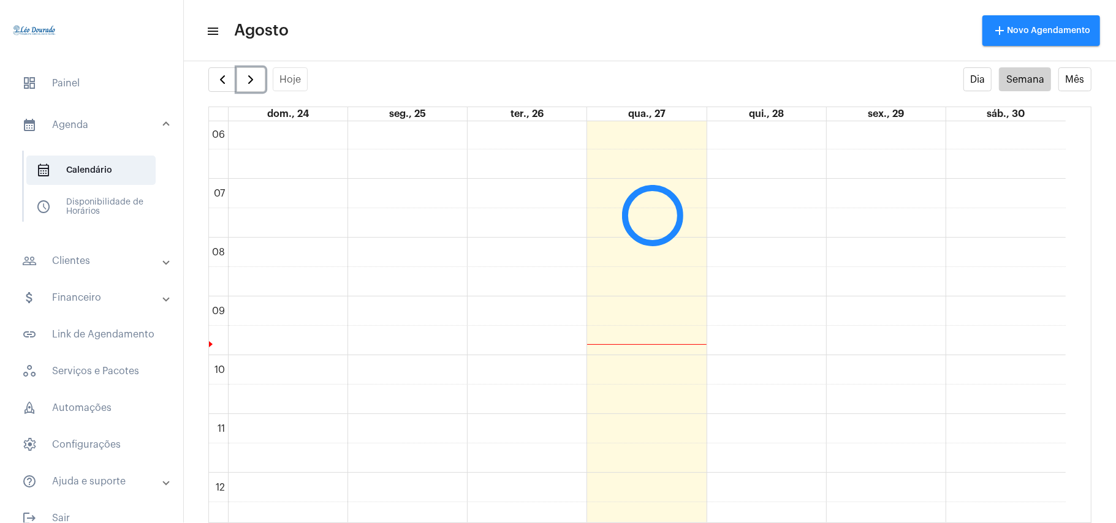
scroll to position [354, 0]
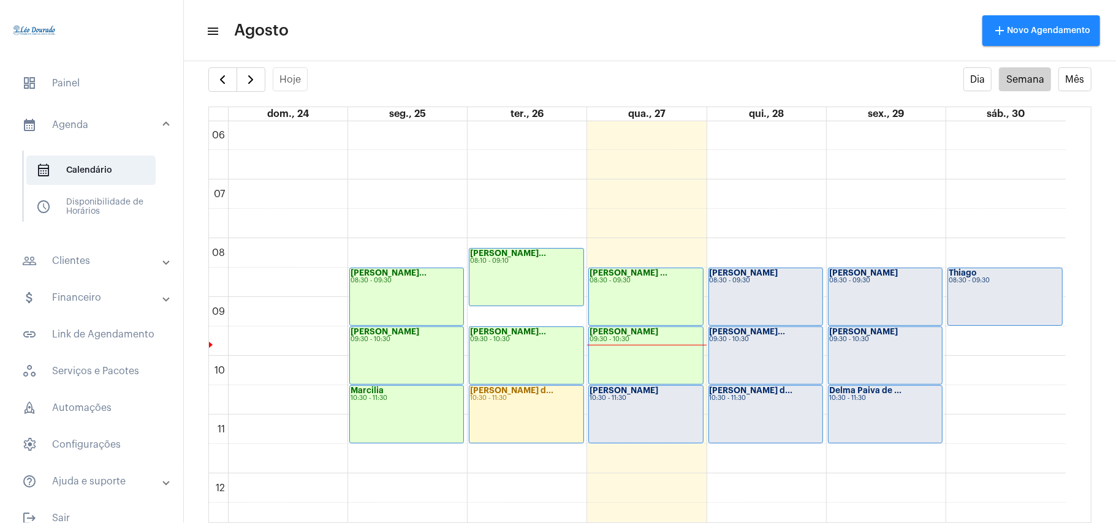
click at [558, 54] on mat-toolbar "menu Agosto add Novo Agendamento" at bounding box center [650, 30] width 932 height 61
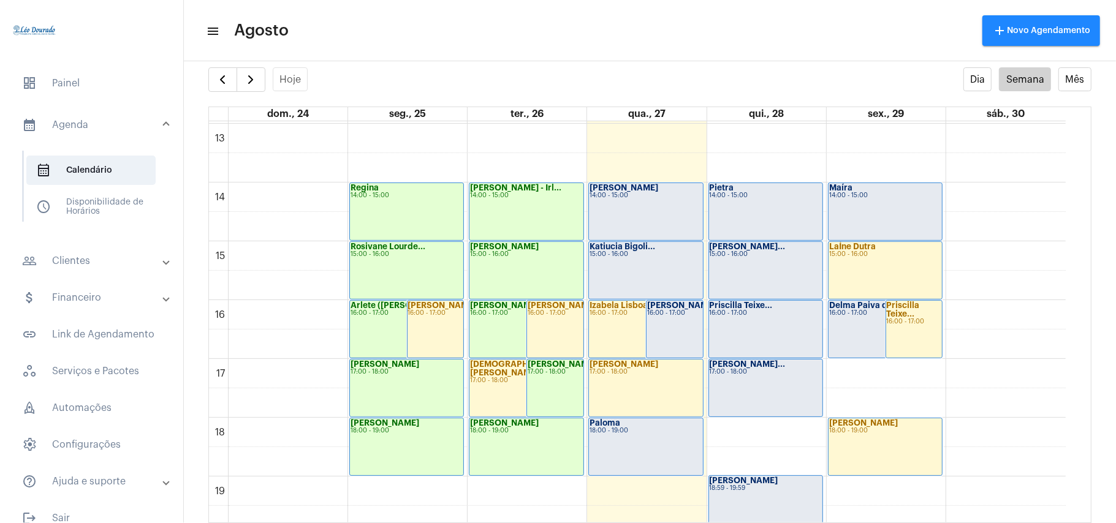
click at [652, 439] on div "Paloma 18:00 - 19:00" at bounding box center [645, 447] width 113 height 57
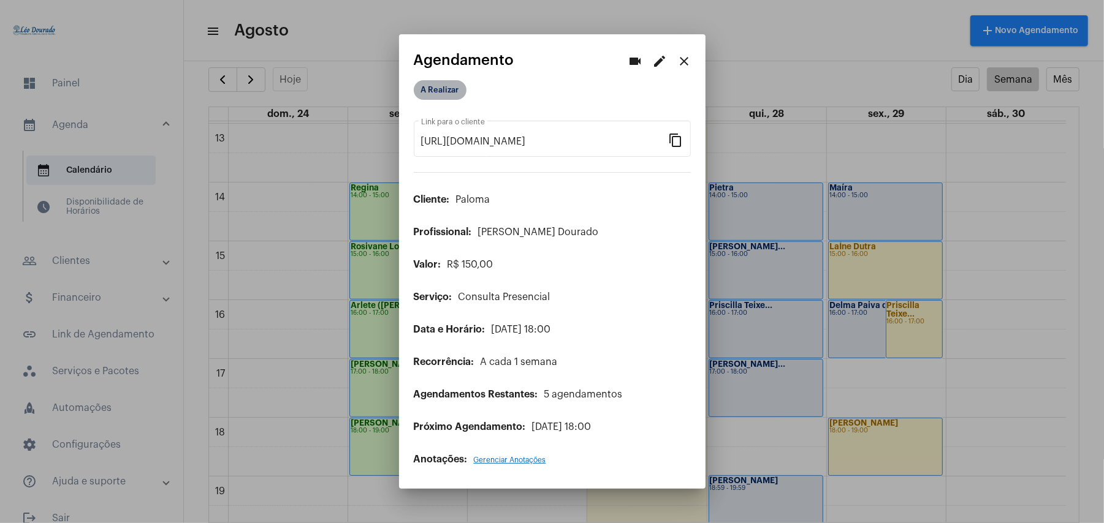
click at [447, 86] on mat-chip "A Realizar" at bounding box center [440, 90] width 53 height 20
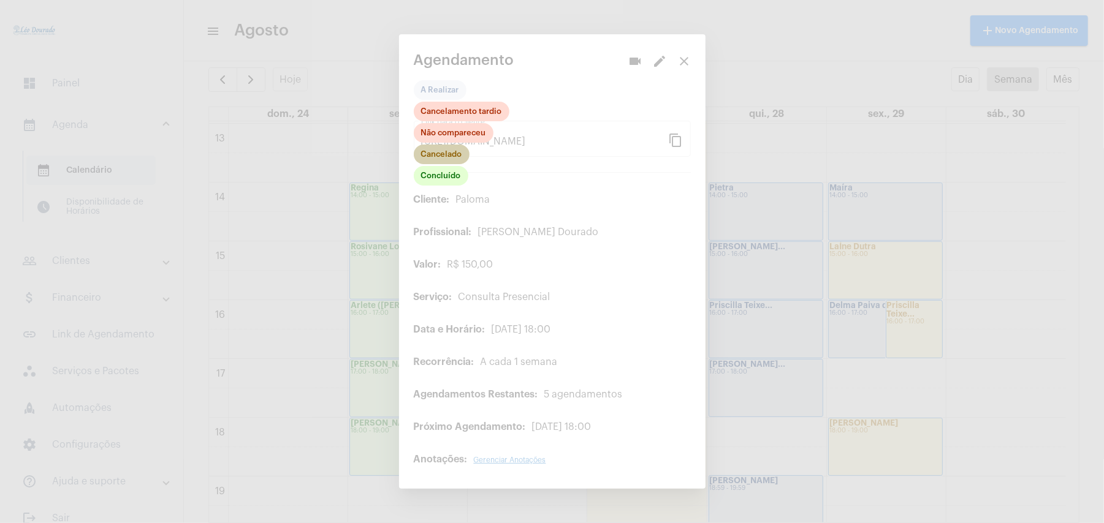
click at [450, 155] on mat-chip "Cancelado" at bounding box center [442, 155] width 56 height 20
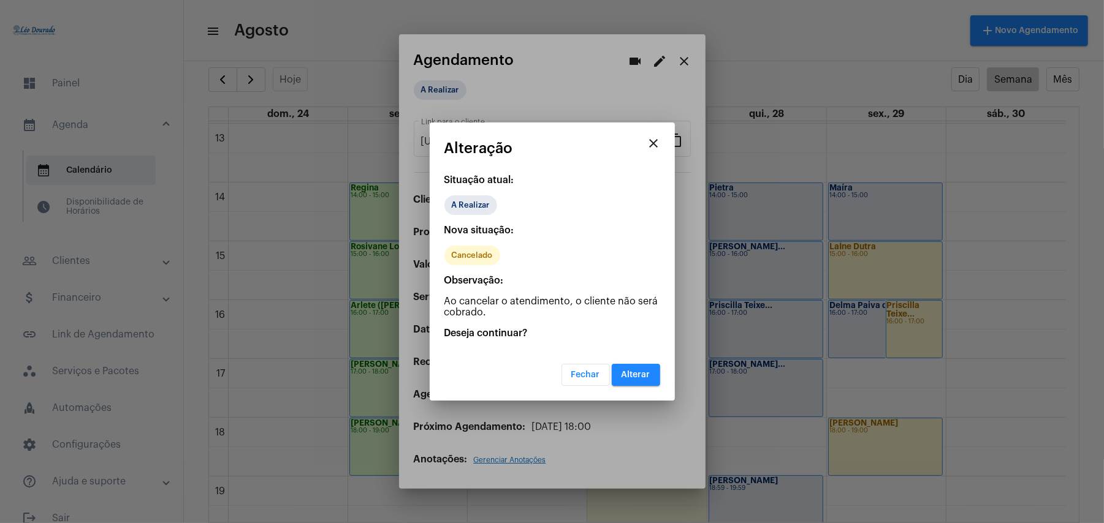
click at [630, 378] on span "Alterar" at bounding box center [635, 375] width 29 height 9
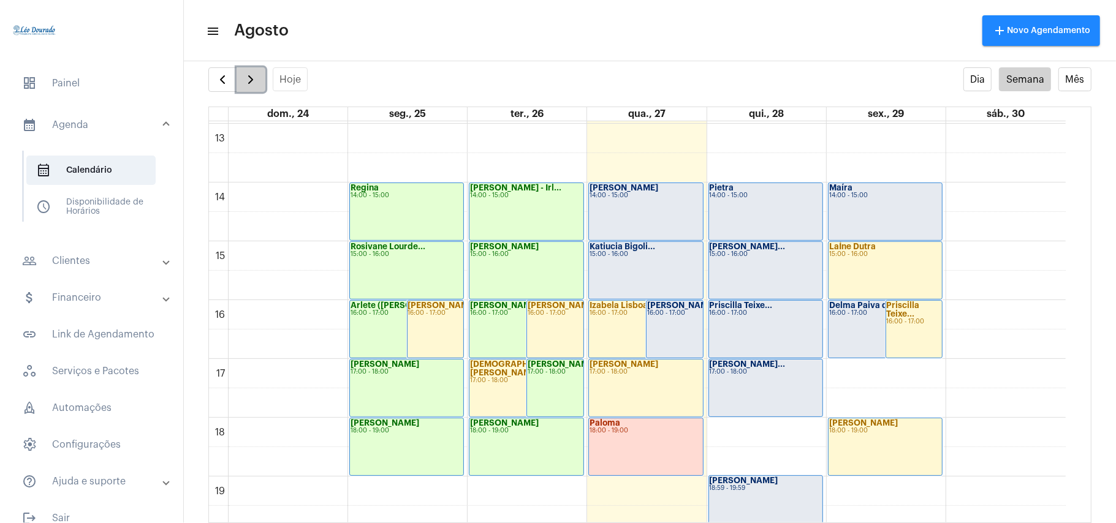
click at [255, 77] on span "button" at bounding box center [250, 79] width 15 height 15
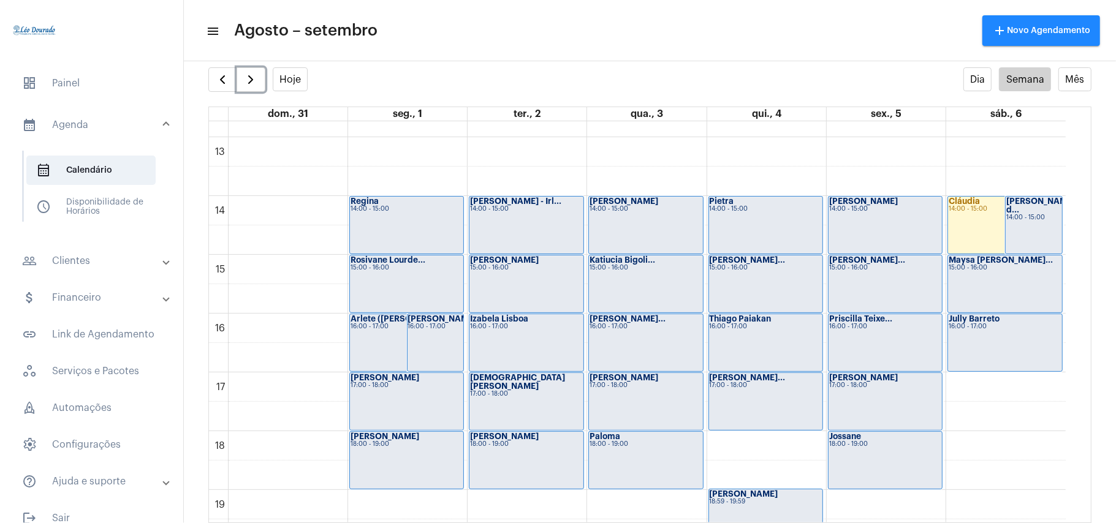
scroll to position [763, 0]
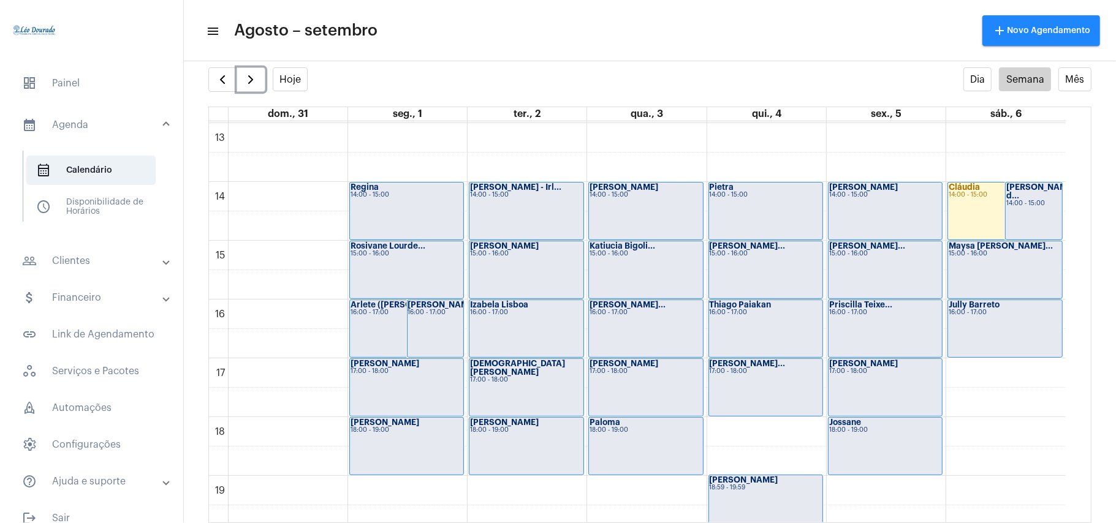
click at [636, 444] on div "Paloma 18:00 - 19:00" at bounding box center [645, 446] width 113 height 57
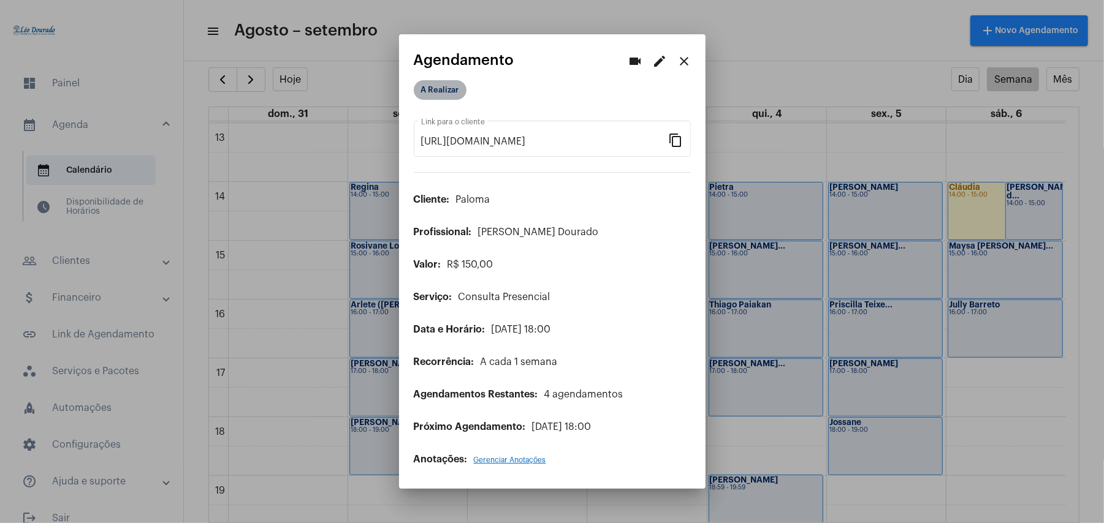
click at [439, 87] on mat-chip "A Realizar" at bounding box center [440, 90] width 53 height 20
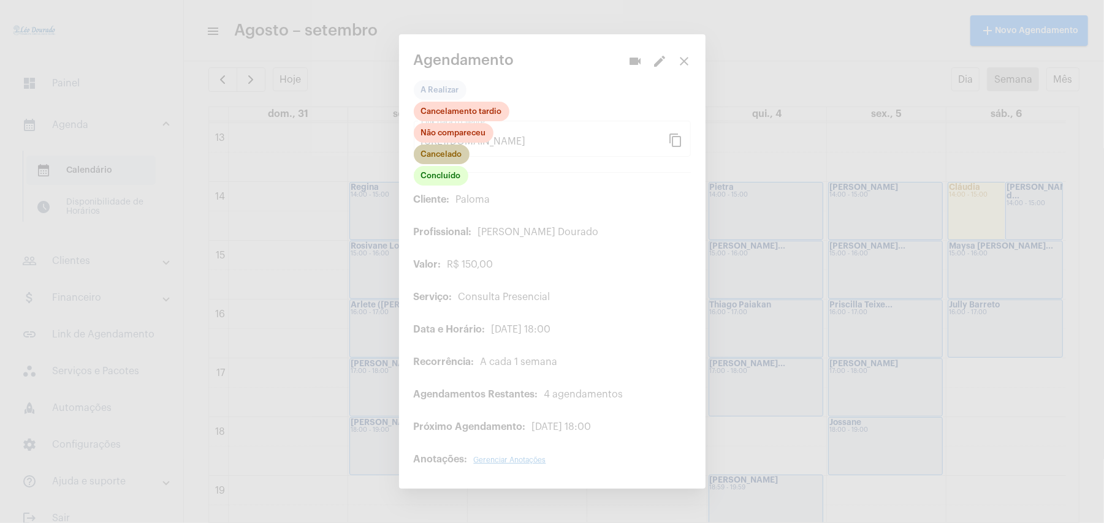
click at [449, 156] on mat-chip "Cancelado" at bounding box center [442, 155] width 56 height 20
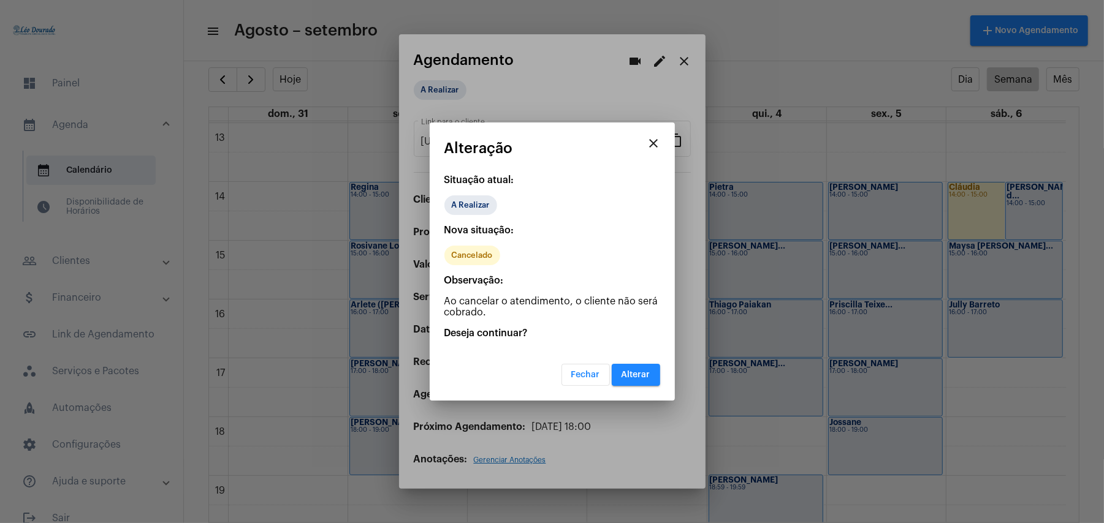
click at [634, 371] on span "Alterar" at bounding box center [635, 375] width 29 height 9
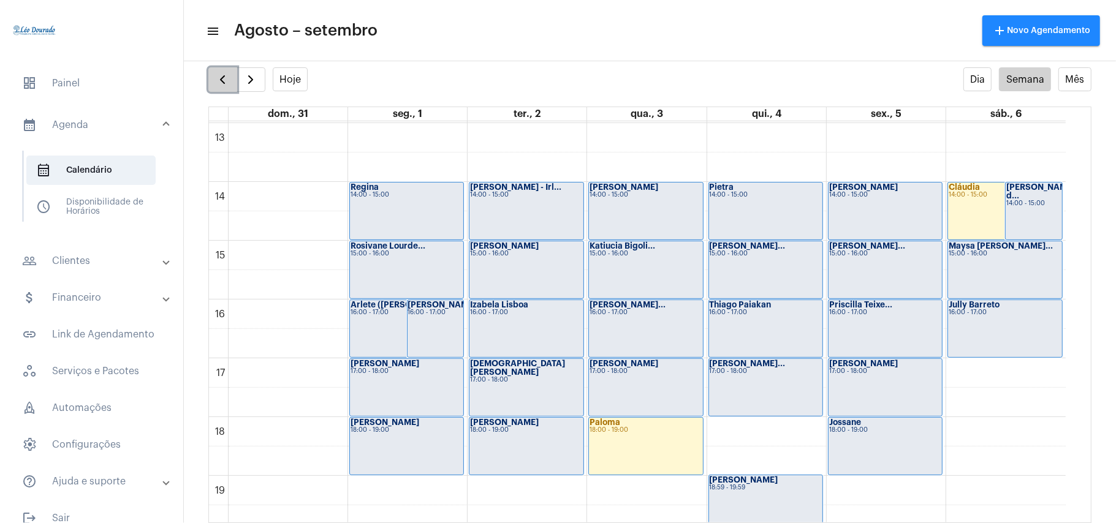
click at [224, 75] on span "button" at bounding box center [222, 79] width 15 height 15
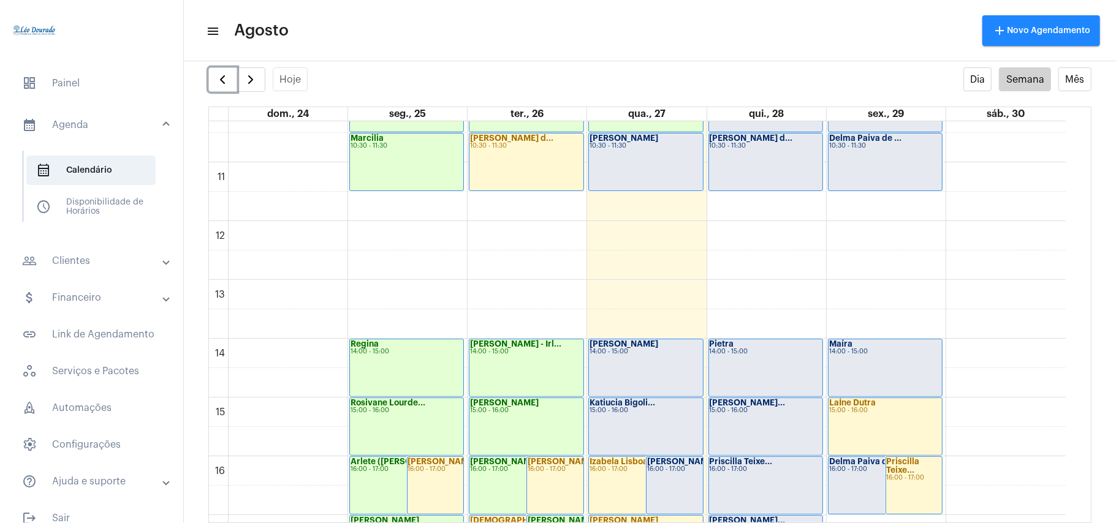
scroll to position [436, 0]
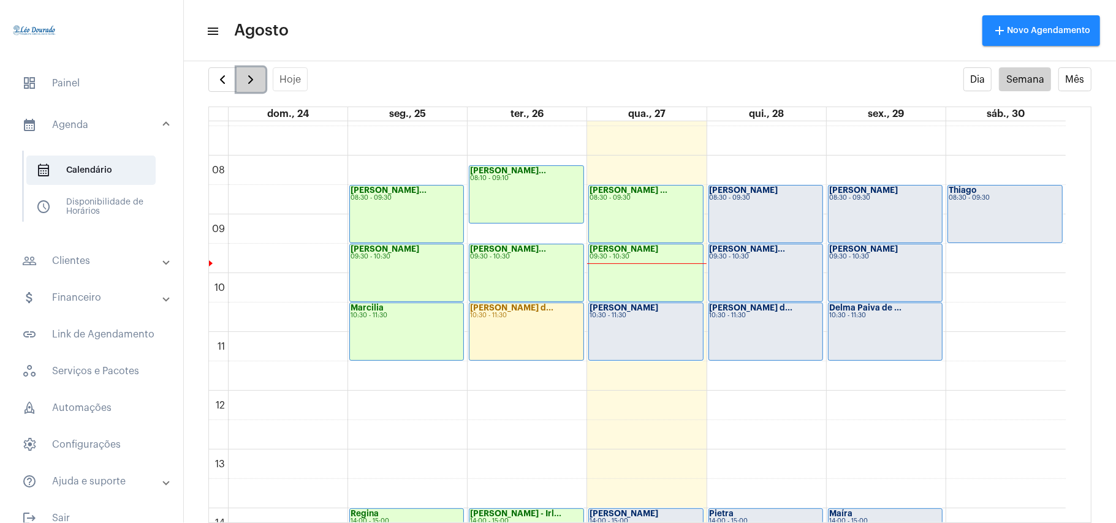
click at [251, 82] on span "button" at bounding box center [250, 79] width 15 height 15
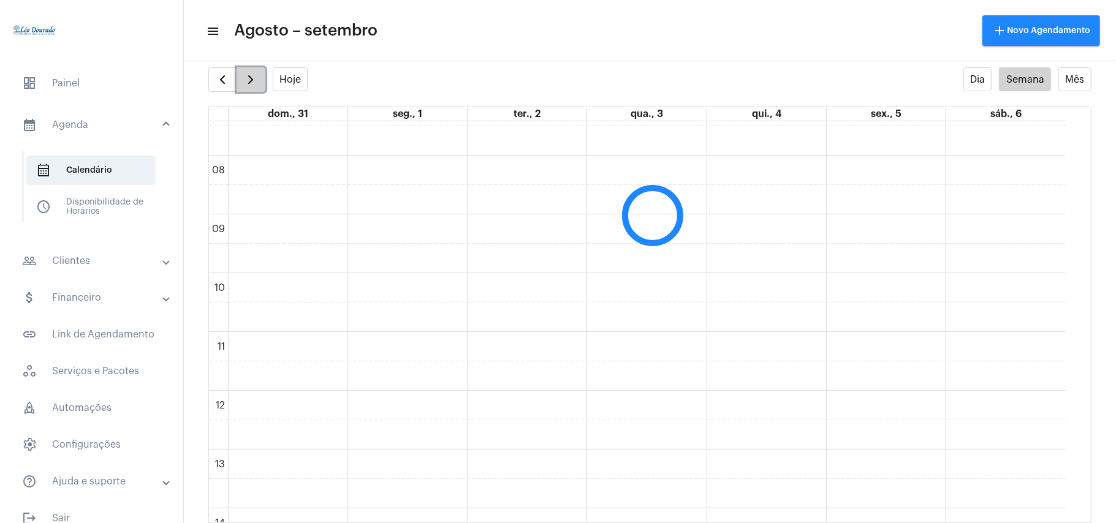
scroll to position [354, 0]
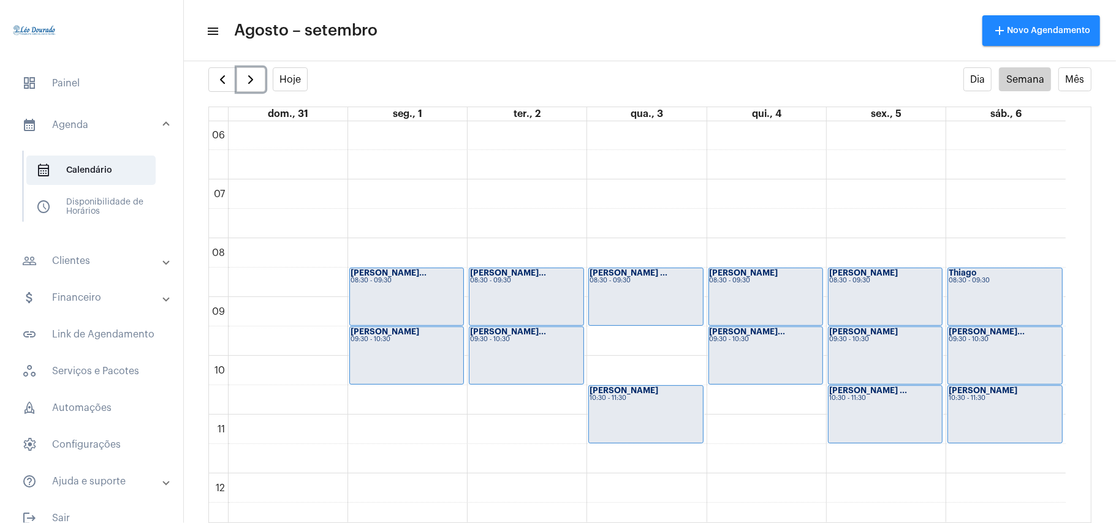
click at [635, 352] on div "00 01 02 03 04 05 06 07 08 09 10 11 12 13 14 15 16 17 18 19 20 21 22 23 Arlete …" at bounding box center [637, 474] width 857 height 1412
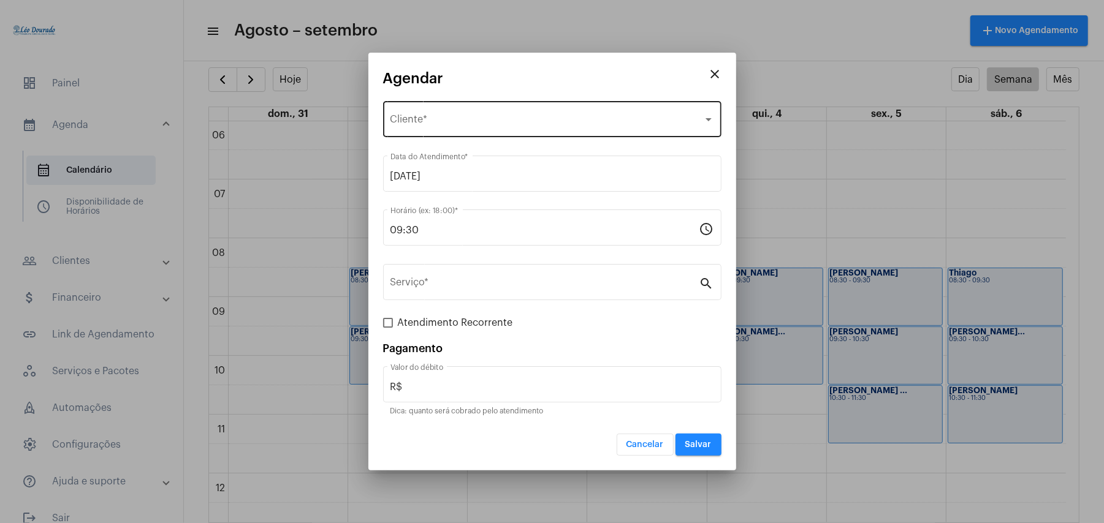
click at [506, 110] on div "Selecione o Cliente Cliente *" at bounding box center [552, 118] width 324 height 39
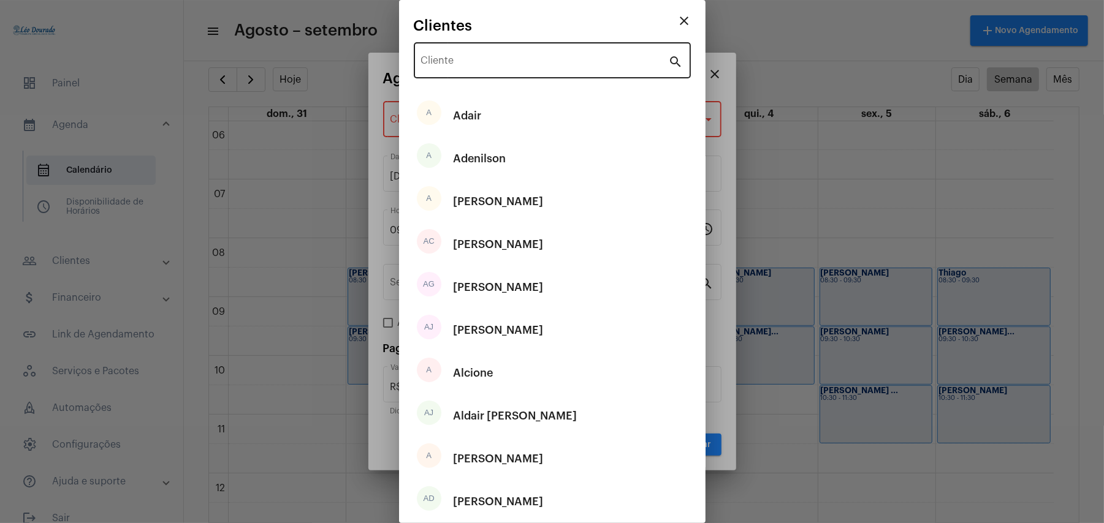
click at [510, 56] on div "Cliente" at bounding box center [545, 59] width 248 height 39
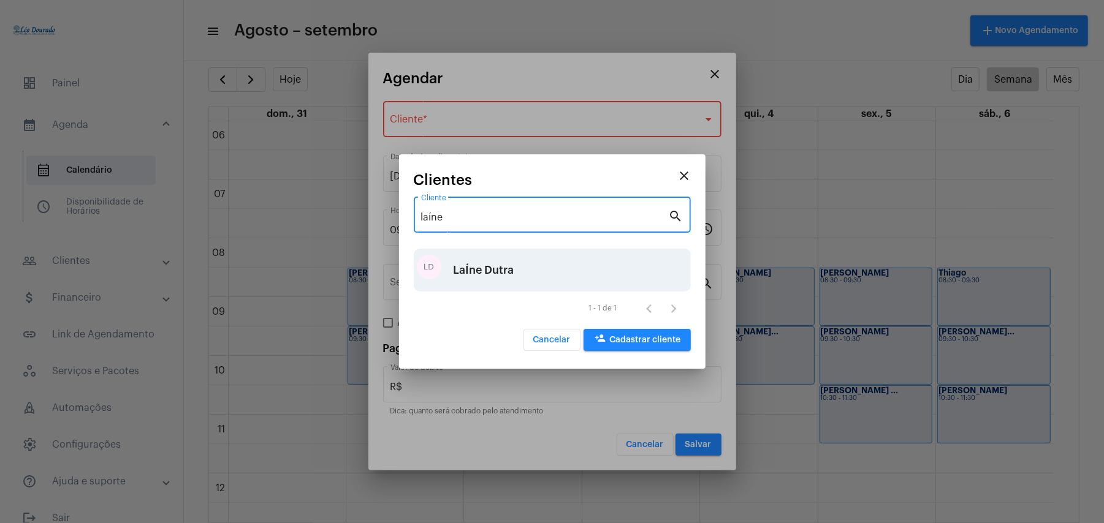
type input "laíne"
click at [506, 275] on div "LaÍne Dutra" at bounding box center [483, 270] width 61 height 37
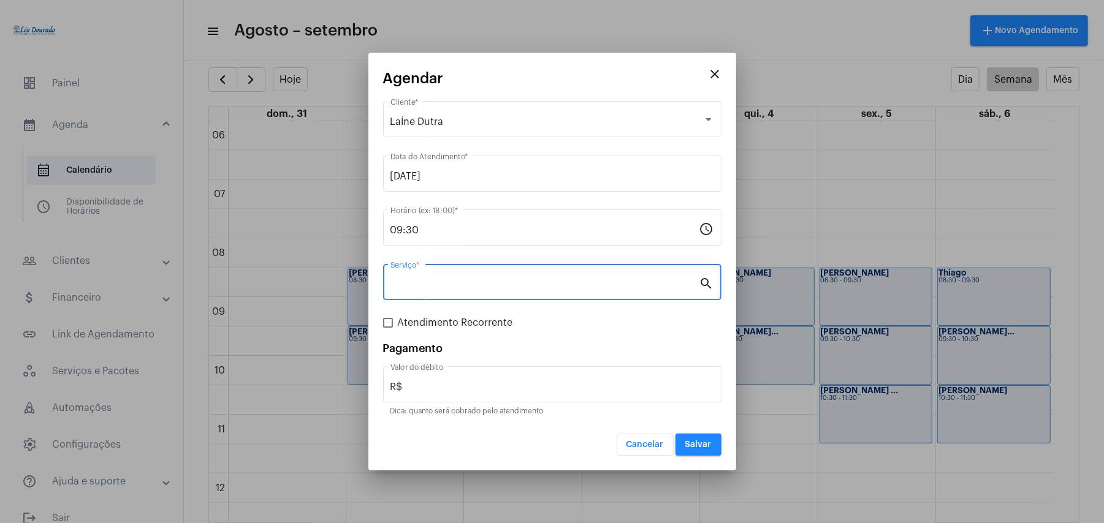
click at [491, 279] on input "Serviço *" at bounding box center [544, 284] width 309 height 11
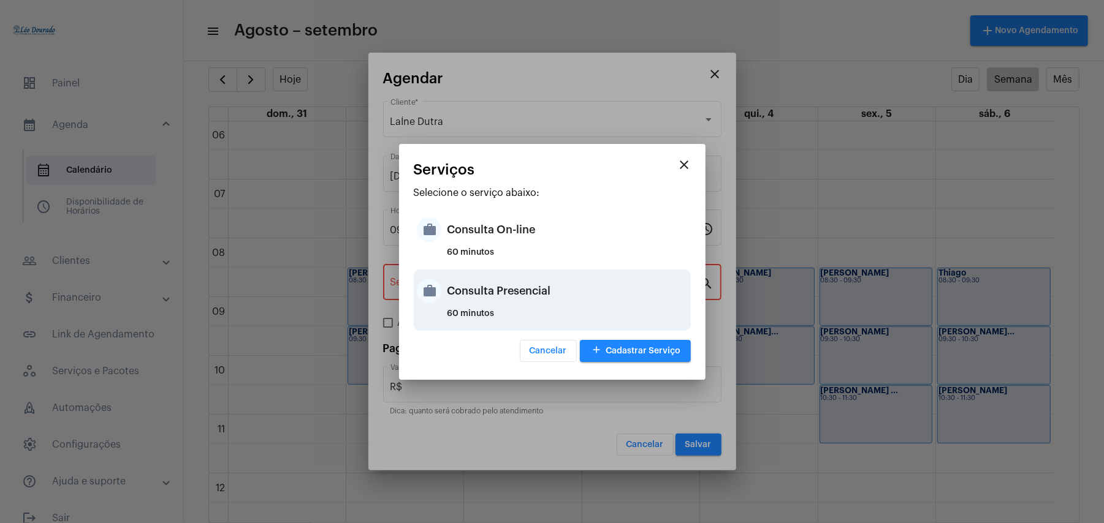
click at [516, 290] on div "Consulta Presencial" at bounding box center [567, 291] width 240 height 37
type input "Consulta Presencial"
type input "R$ 150"
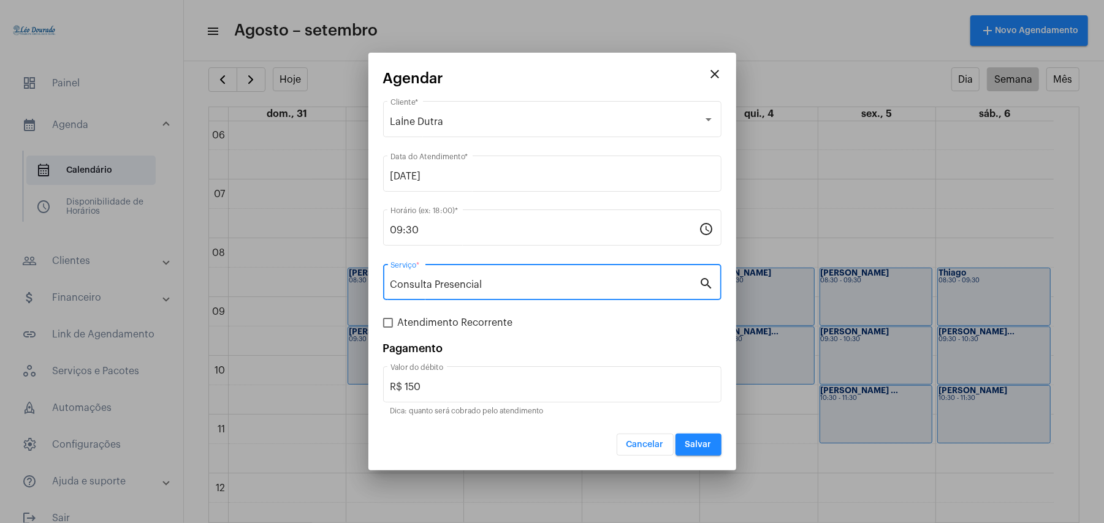
click at [706, 441] on span "Salvar" at bounding box center [698, 445] width 26 height 9
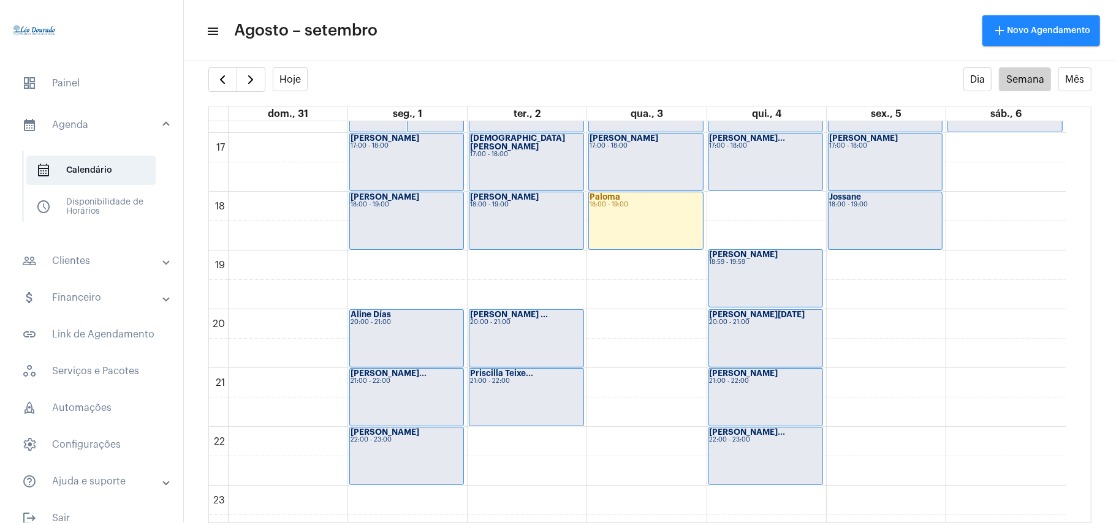
scroll to position [1007, 0]
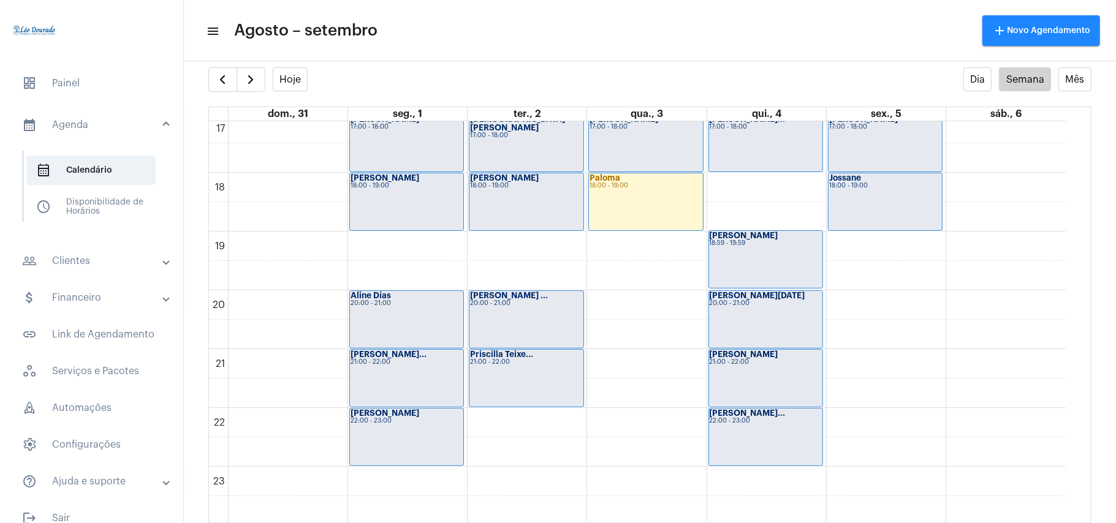
click at [512, 44] on mat-toolbar-row "menu Agosto – setembro add Novo Agendamento" at bounding box center [650, 30] width 932 height 39
click at [282, 82] on button "Hoje" at bounding box center [291, 79] width 36 height 24
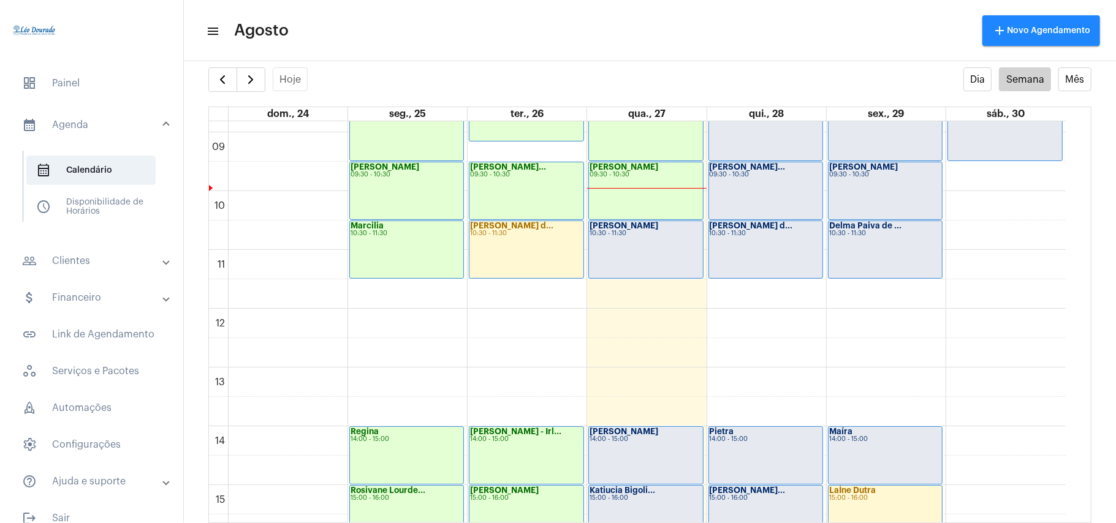
scroll to position [518, 0]
